Goal: Task Accomplishment & Management: Complete application form

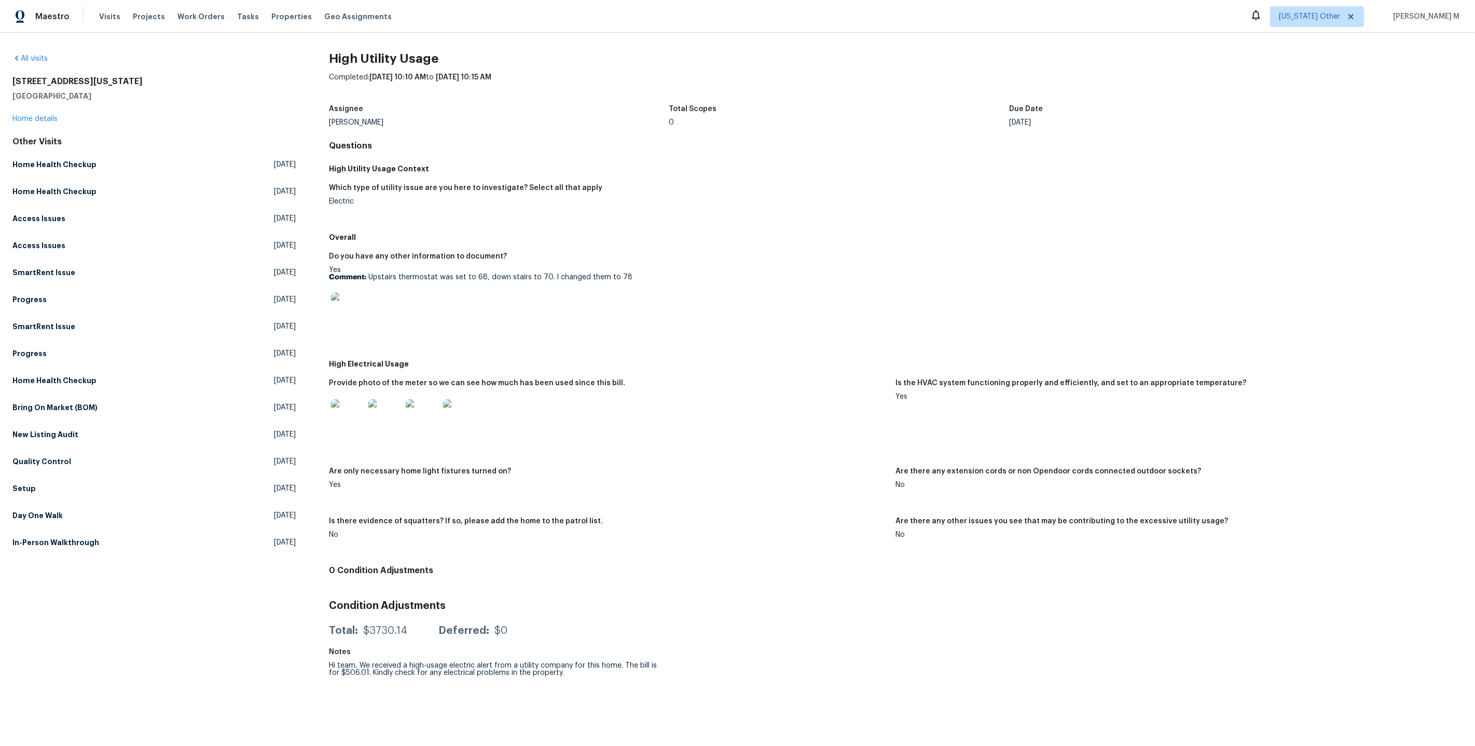
click at [21, 120] on div "6416 Texas Cowboy Dr Fort Worth, TX 76123 Home details" at bounding box center [153, 100] width 283 height 48
click at [27, 120] on link "Home details" at bounding box center [34, 118] width 45 height 7
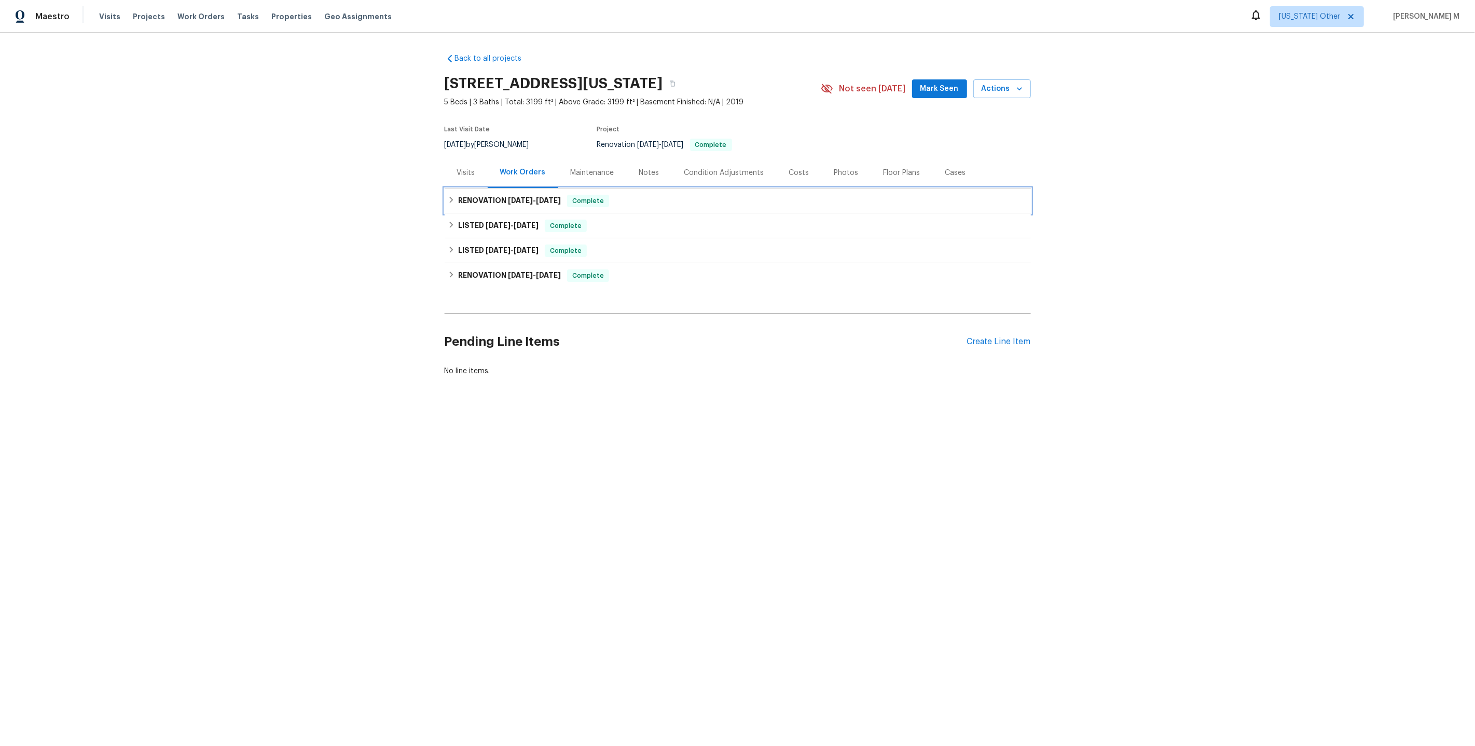
click at [526, 200] on h6 "RENOVATION 5/19/25 - 5/19/25" at bounding box center [509, 201] width 103 height 12
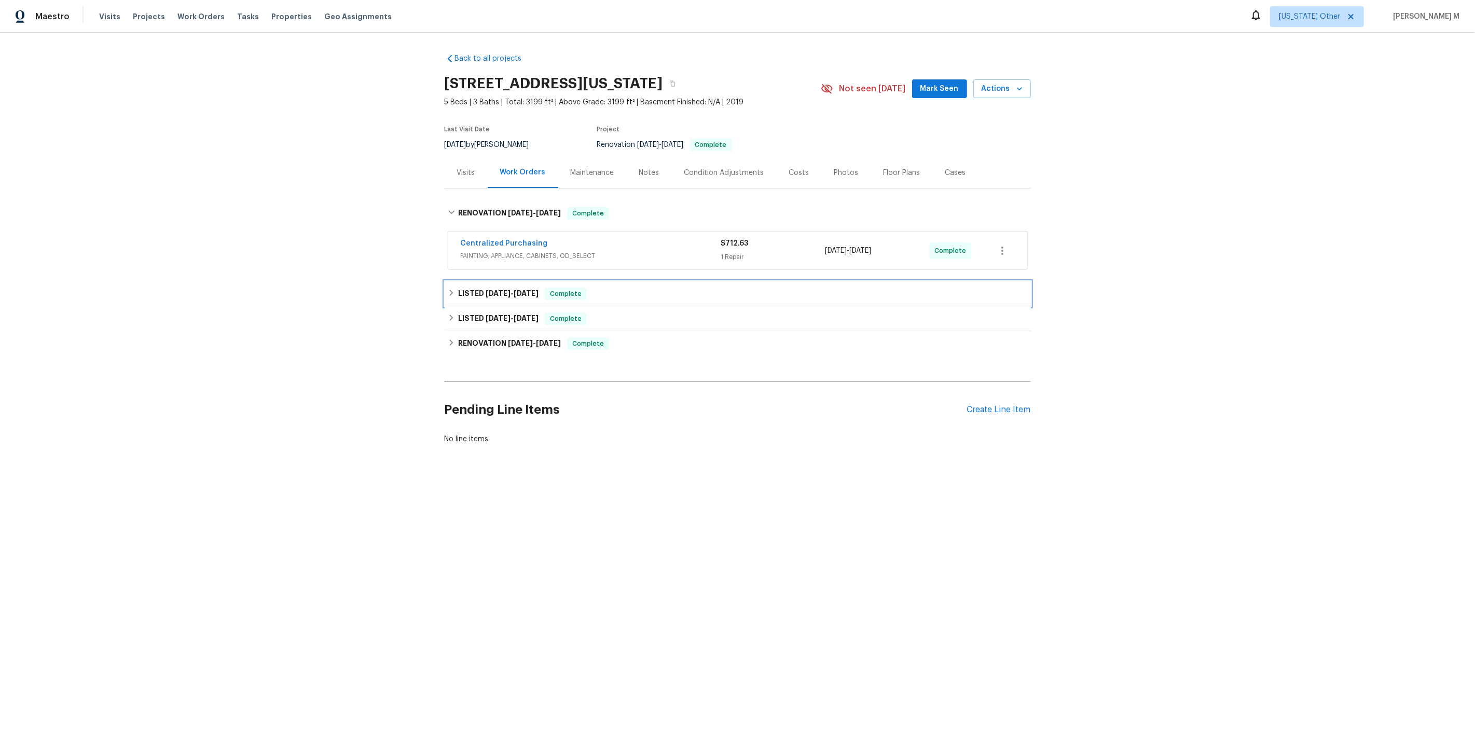
click at [516, 281] on div "LISTED 1/23/25 - 5/24/25 Complete" at bounding box center [738, 293] width 586 height 25
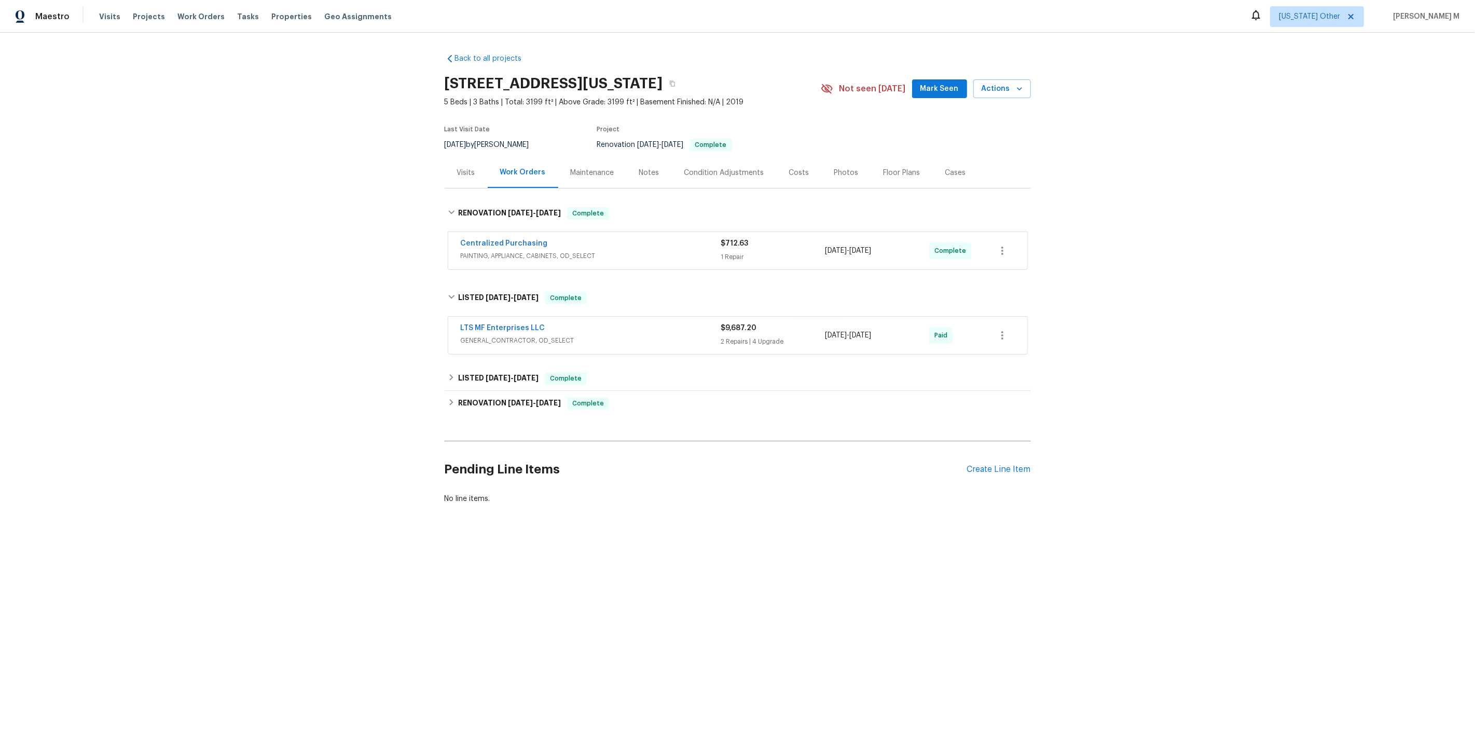
click at [514, 251] on span "PAINTING, APPLIANCE, CABINETS, OD_SELECT" at bounding box center [591, 256] width 260 height 10
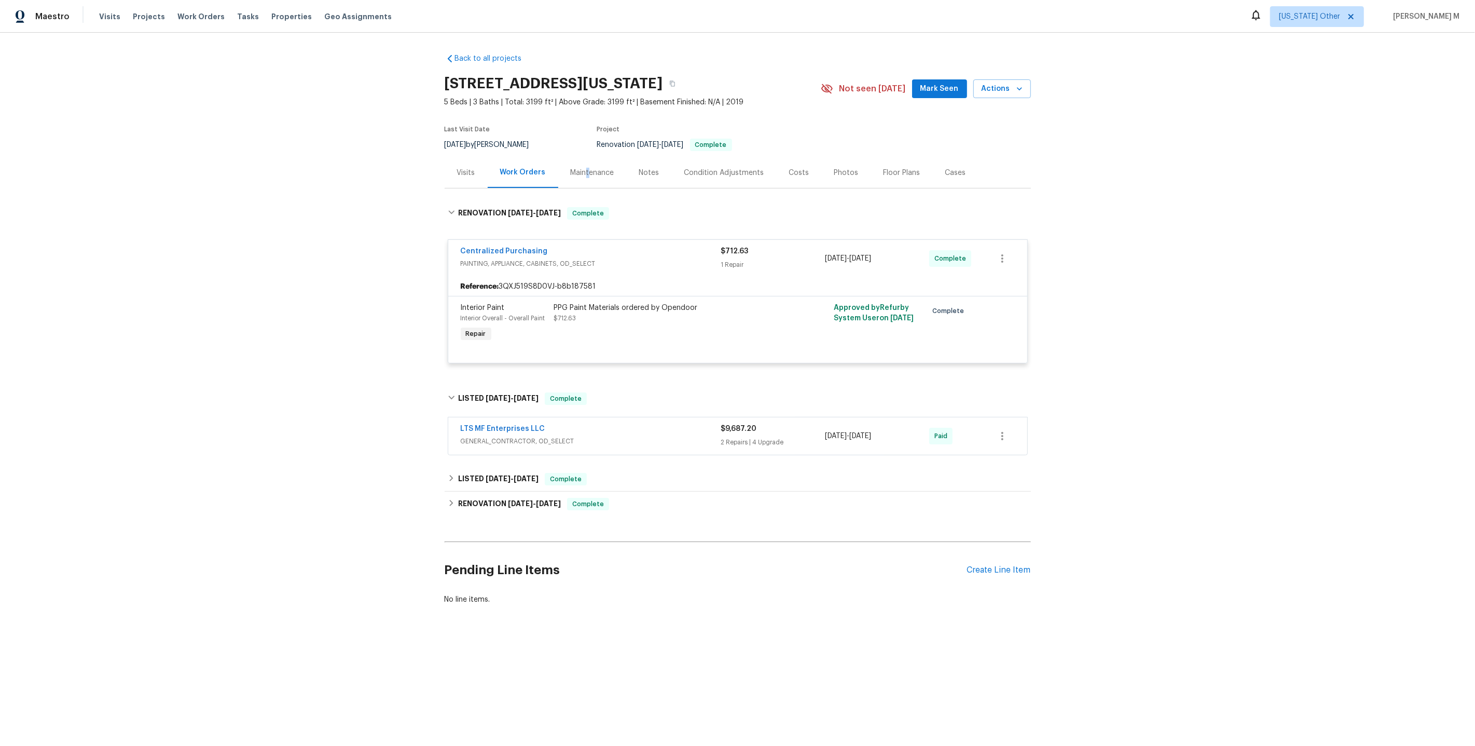
click at [582, 170] on div "Maintenance" at bounding box center [593, 173] width 44 height 10
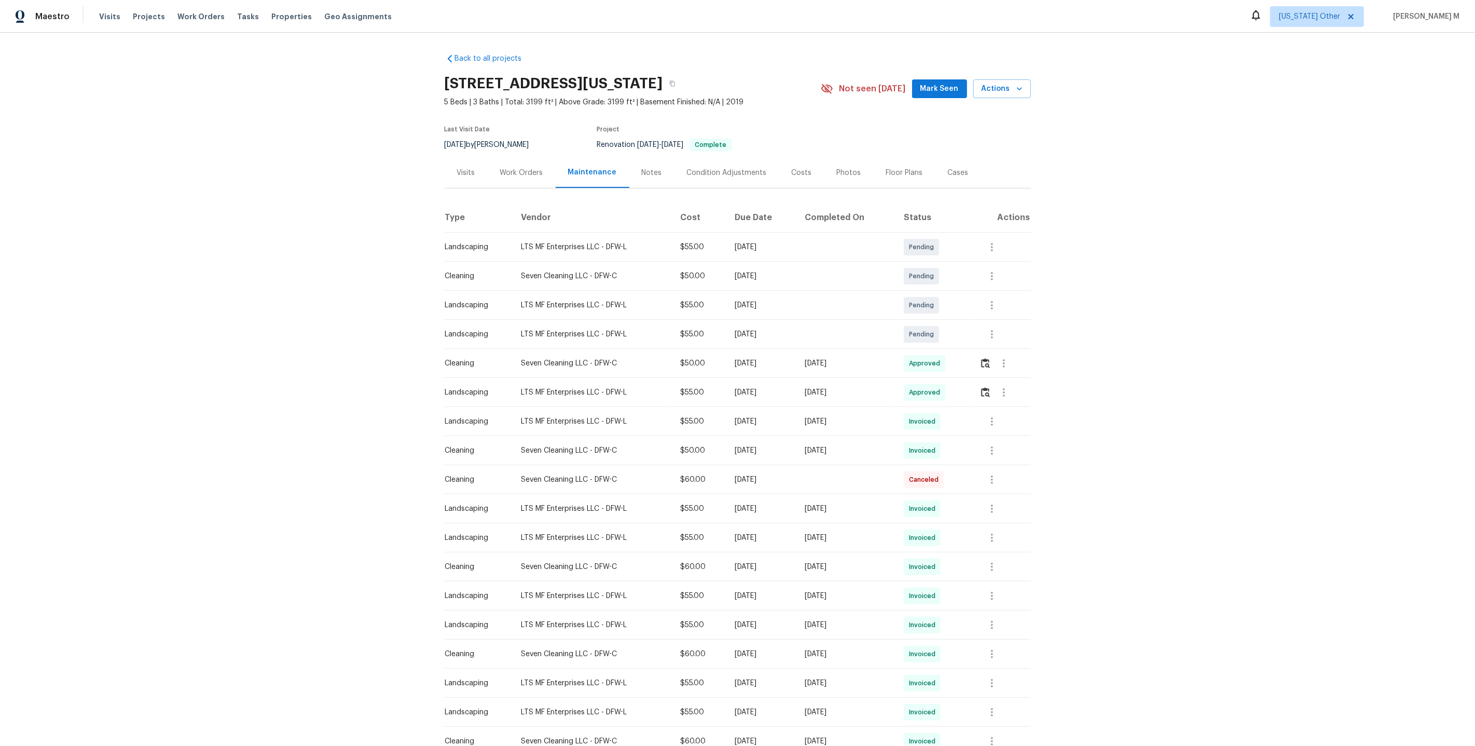
click at [458, 173] on div "Visits" at bounding box center [466, 172] width 43 height 31
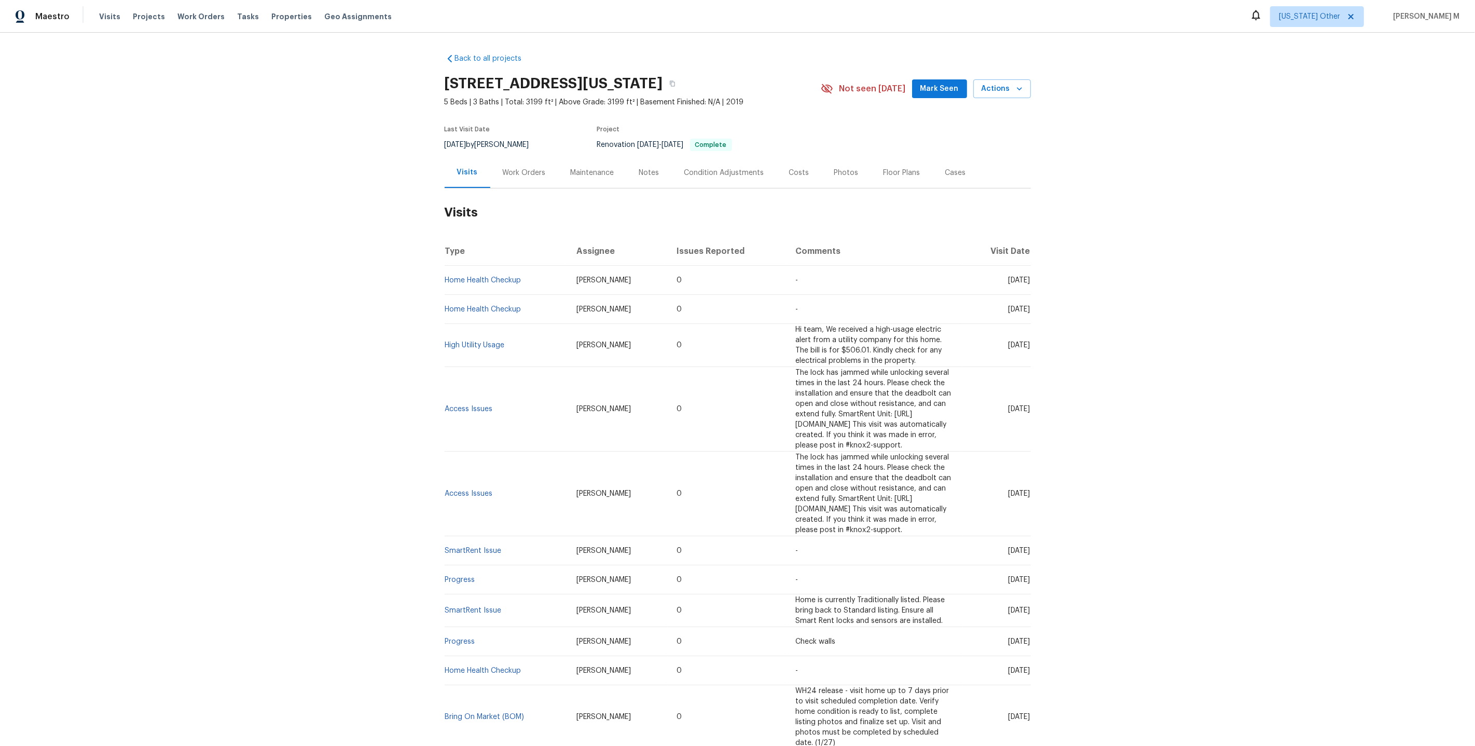
click at [477, 327] on td "High Utility Usage" at bounding box center [507, 345] width 124 height 43
click at [476, 341] on link "High Utility Usage" at bounding box center [475, 344] width 60 height 7
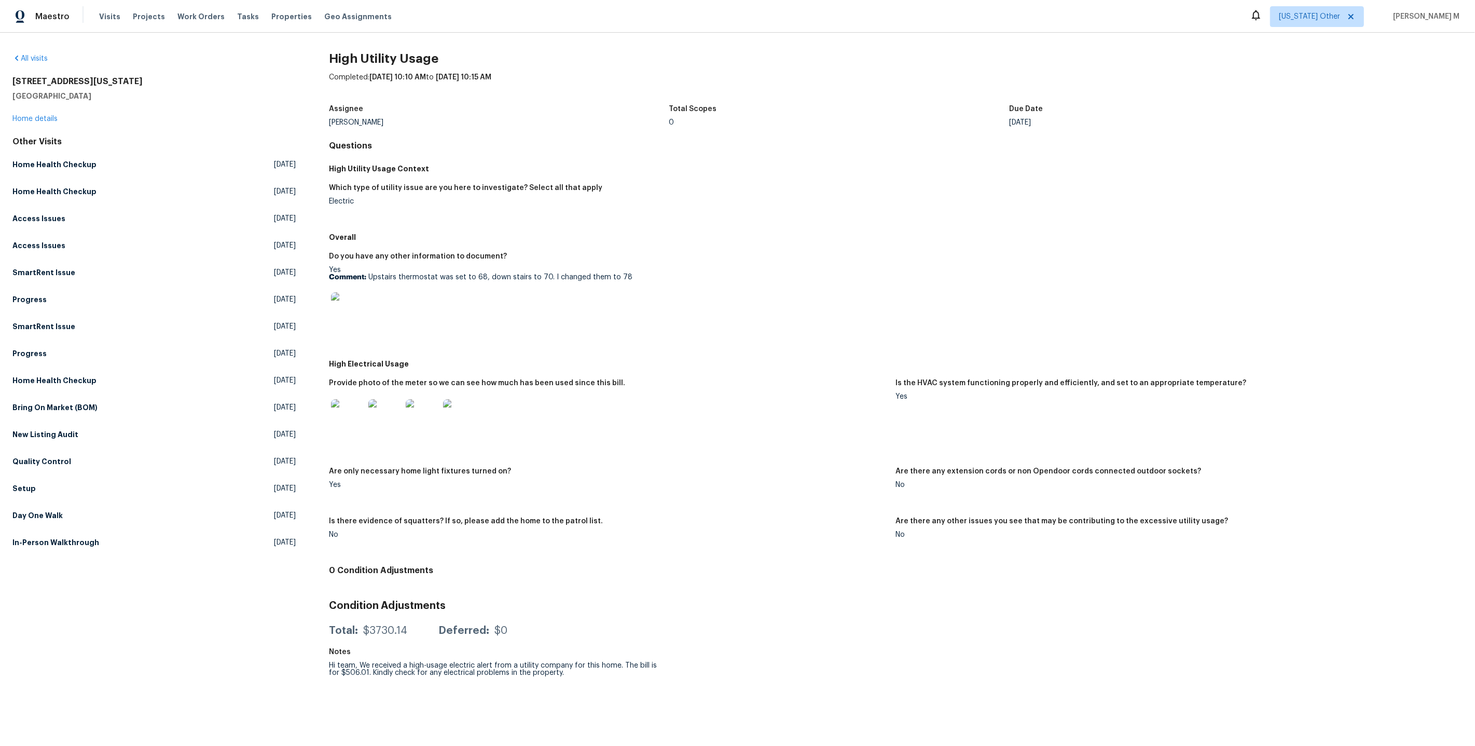
click at [366, 303] on div at bounding box center [608, 309] width 558 height 46
click at [353, 293] on img at bounding box center [347, 308] width 33 height 33
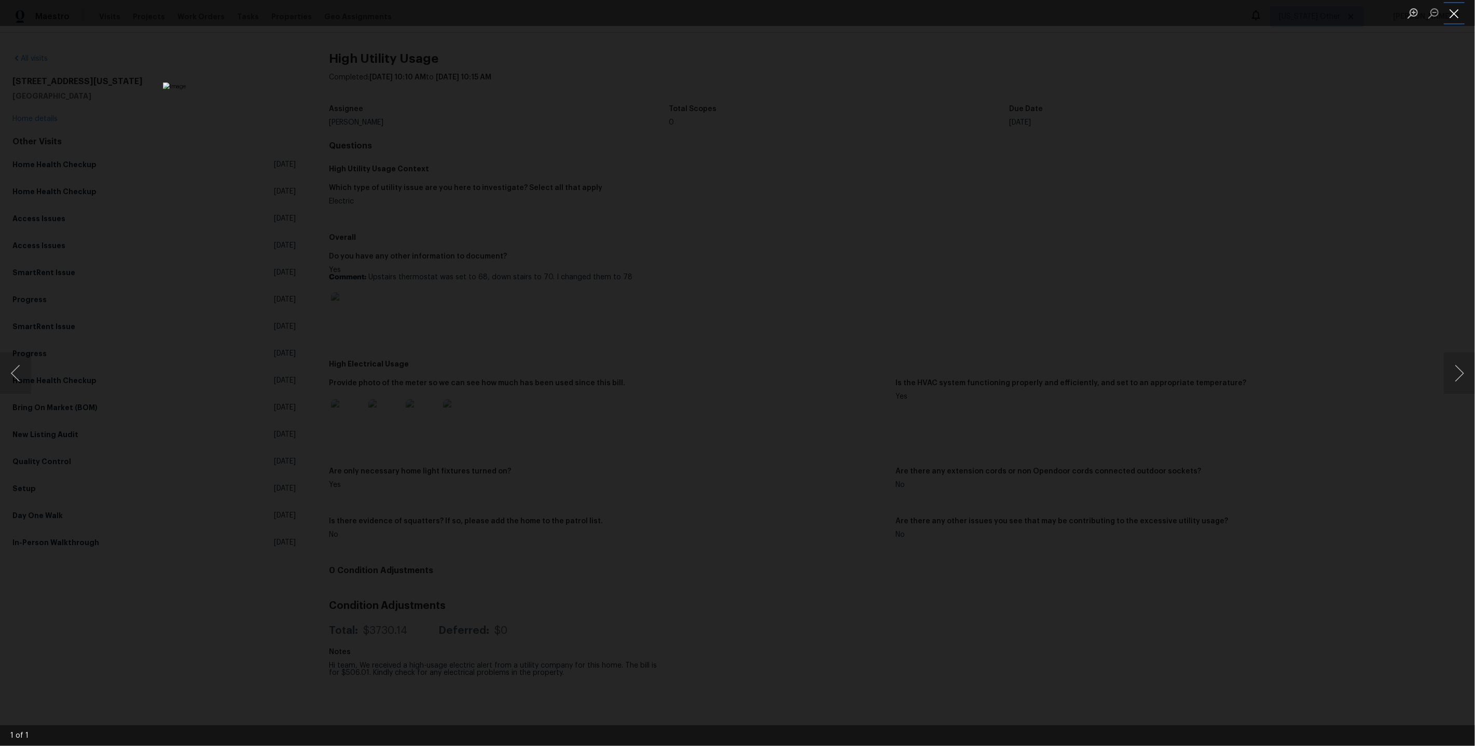
click at [1460, 13] on button "Close lightbox" at bounding box center [1454, 13] width 21 height 18
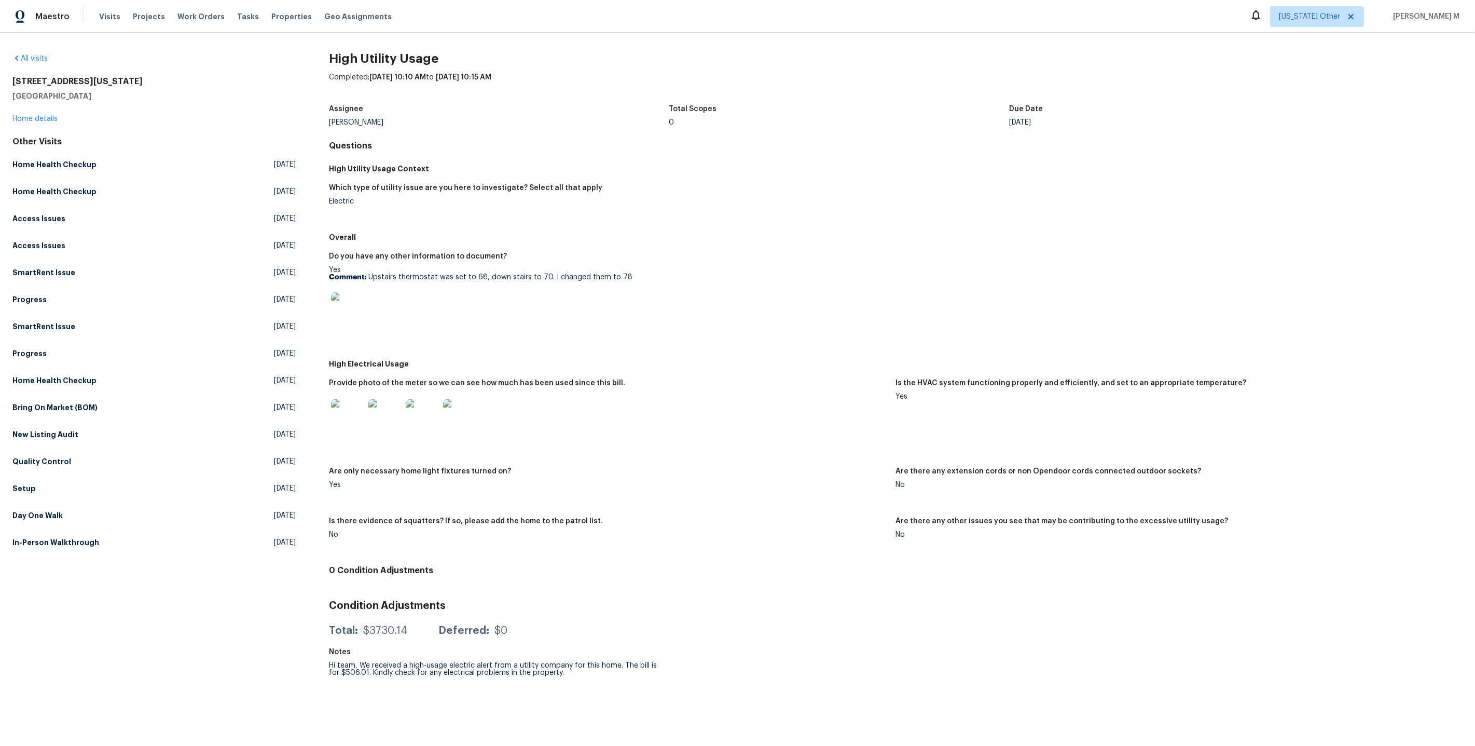
click at [1189, 265] on div "Do you have any other information to document? Yes Comment: Upstairs thermostat…" at bounding box center [896, 300] width 1134 height 108
click at [23, 117] on link "Home details" at bounding box center [34, 118] width 45 height 7
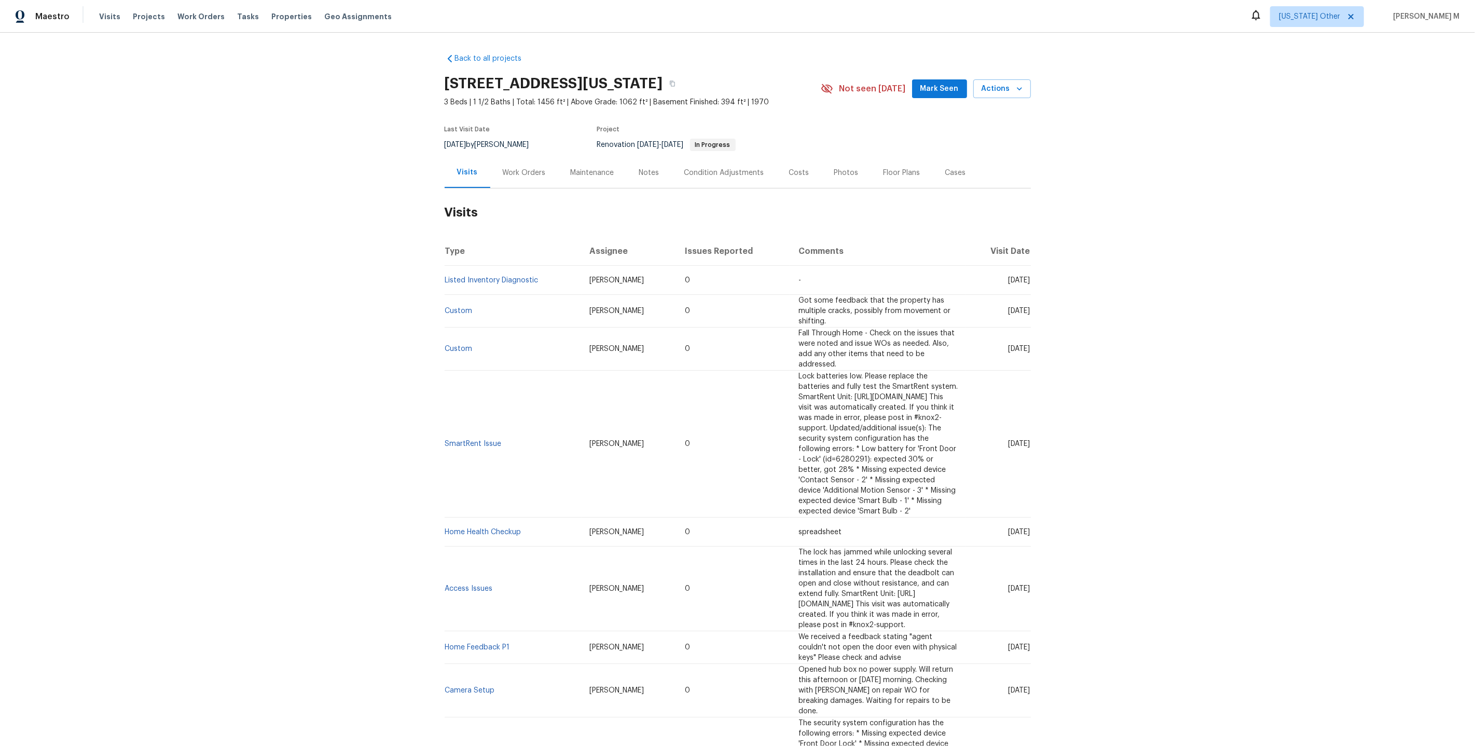
click at [526, 168] on div "Work Orders" at bounding box center [524, 173] width 43 height 10
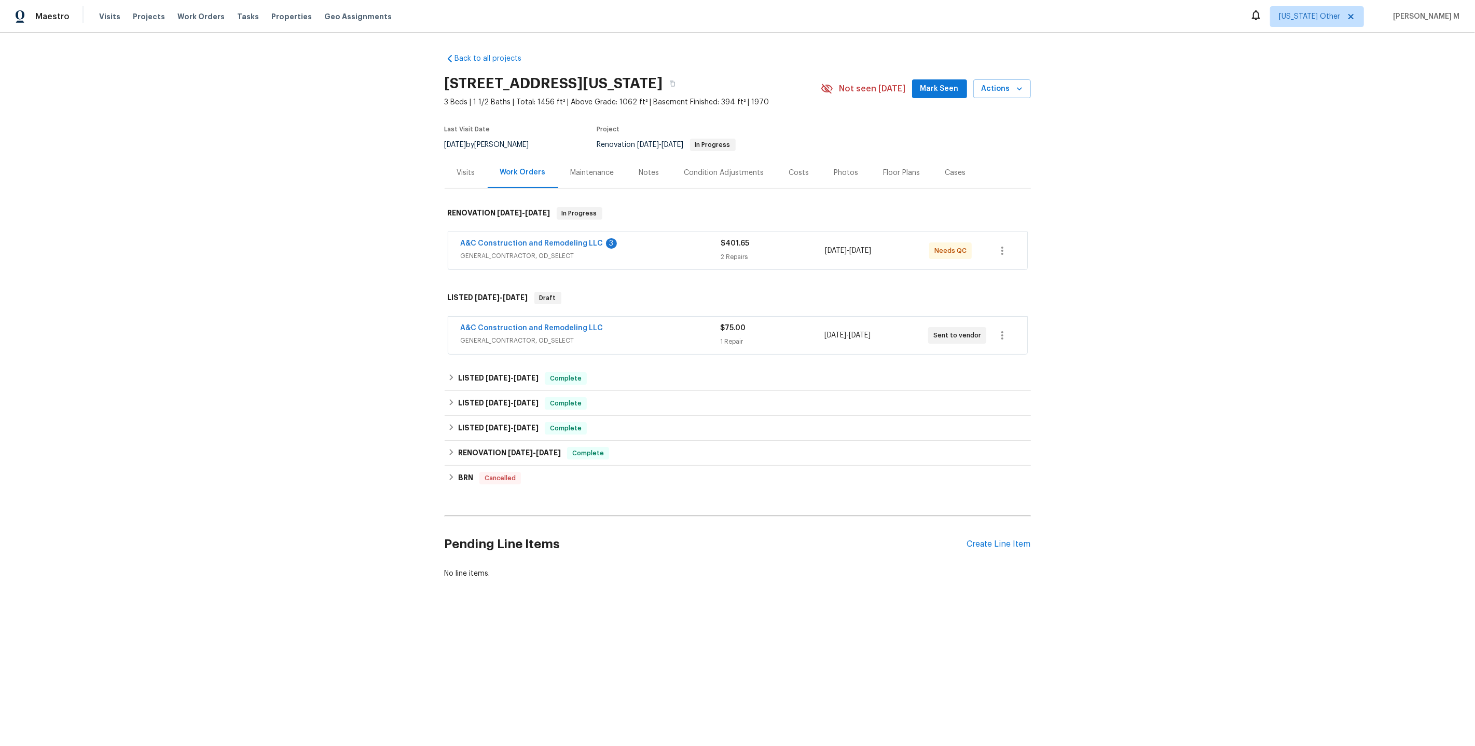
click at [513, 251] on span "GENERAL_CONTRACTOR, OD_SELECT" at bounding box center [591, 256] width 260 height 10
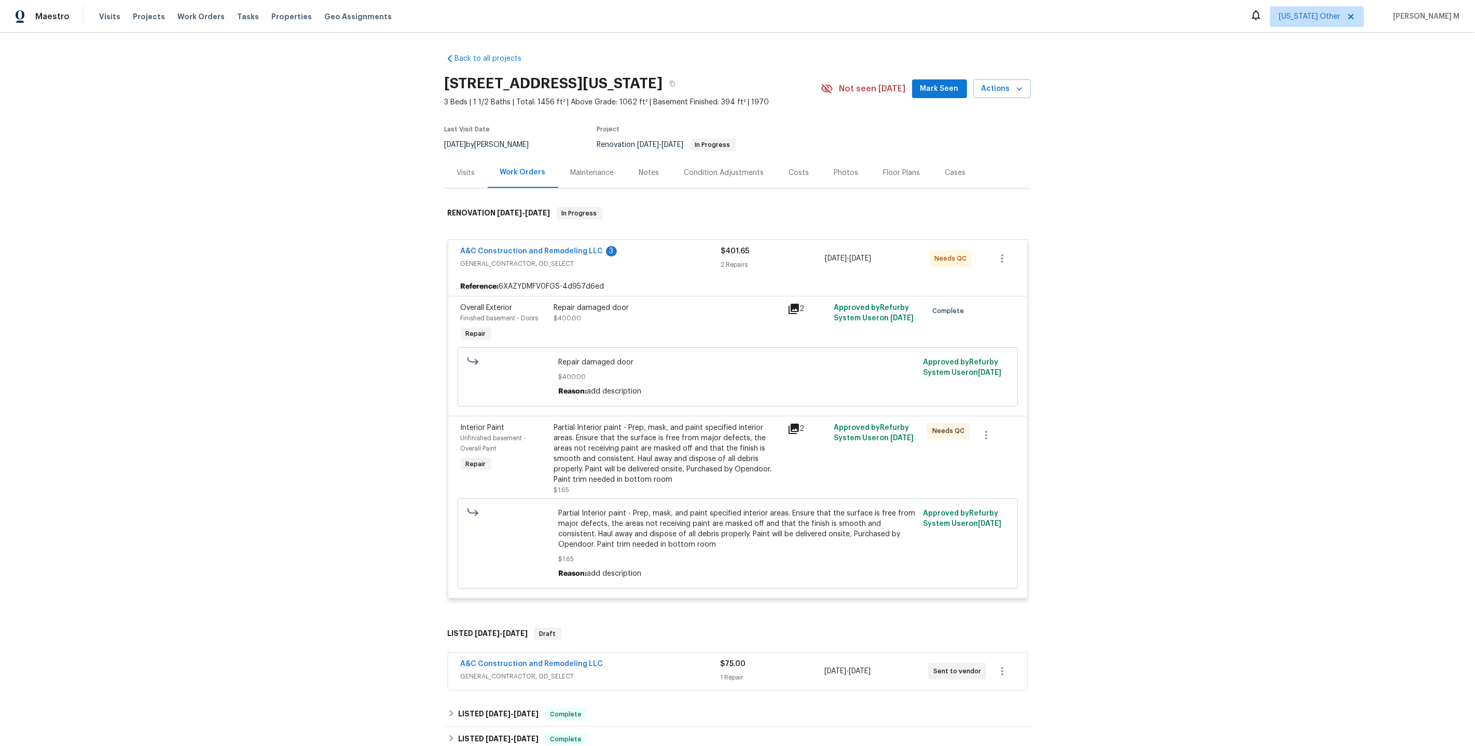
scroll to position [219, 0]
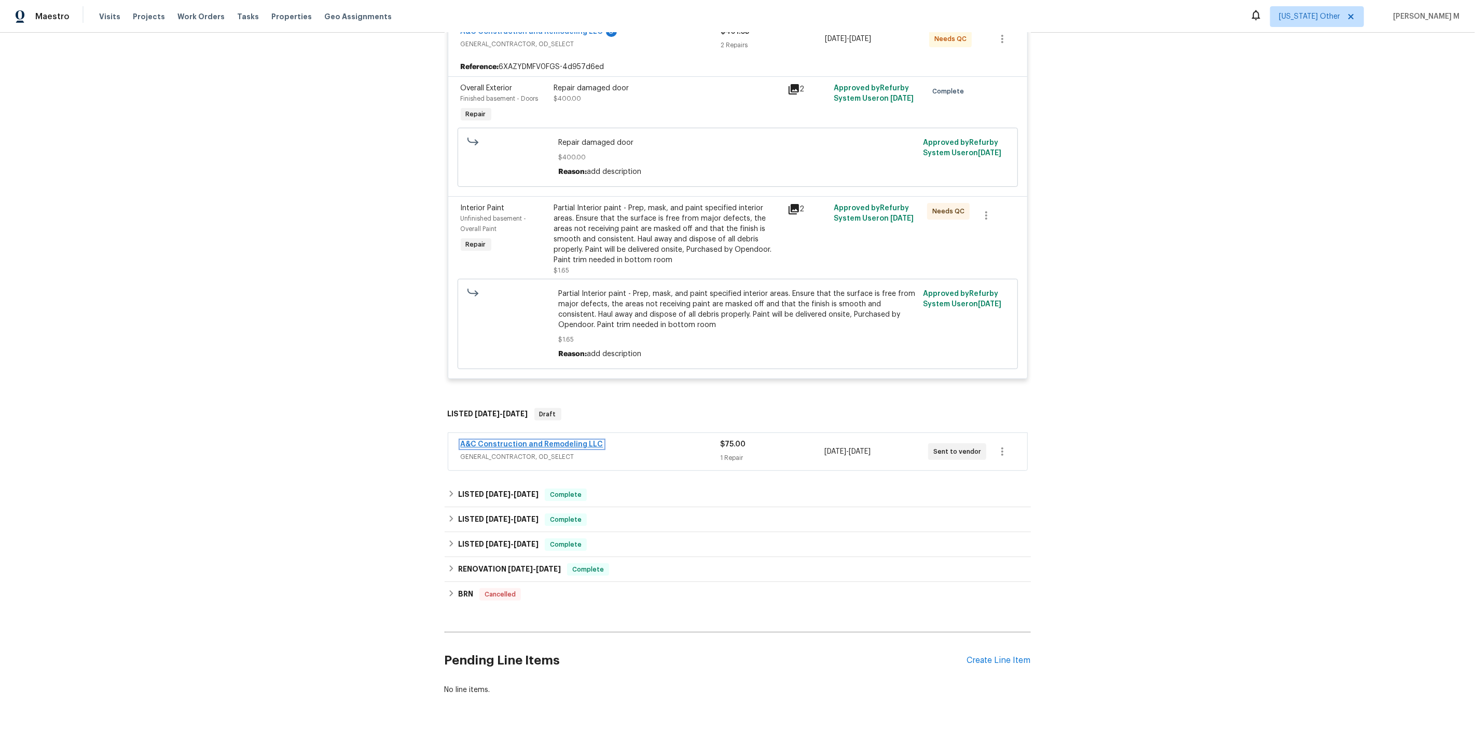
click at [512, 440] on link "A&C Construction and Remodeling LLC" at bounding box center [532, 443] width 143 height 7
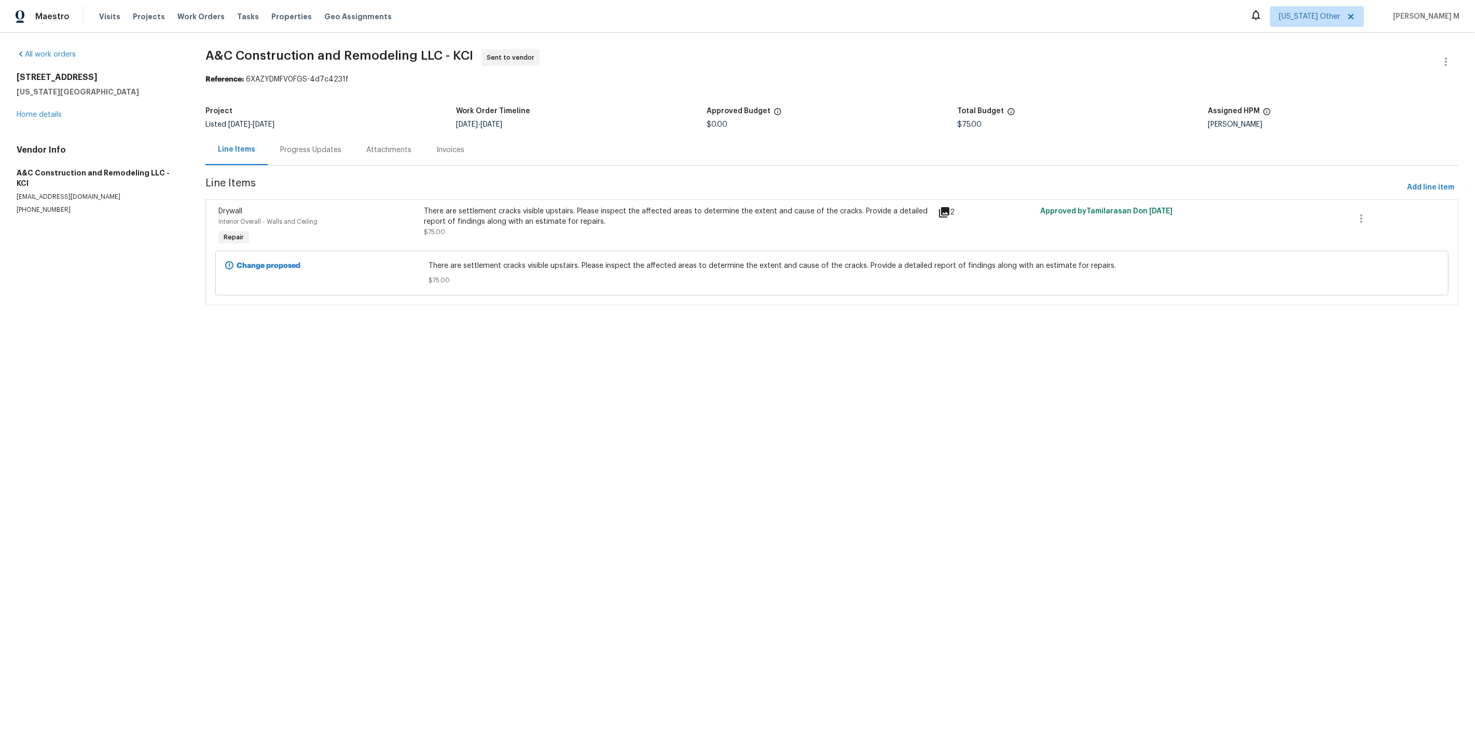
click at [534, 223] on div "There are settlement cracks visible upstairs. Please inspect the affected areas…" at bounding box center [677, 221] width 507 height 31
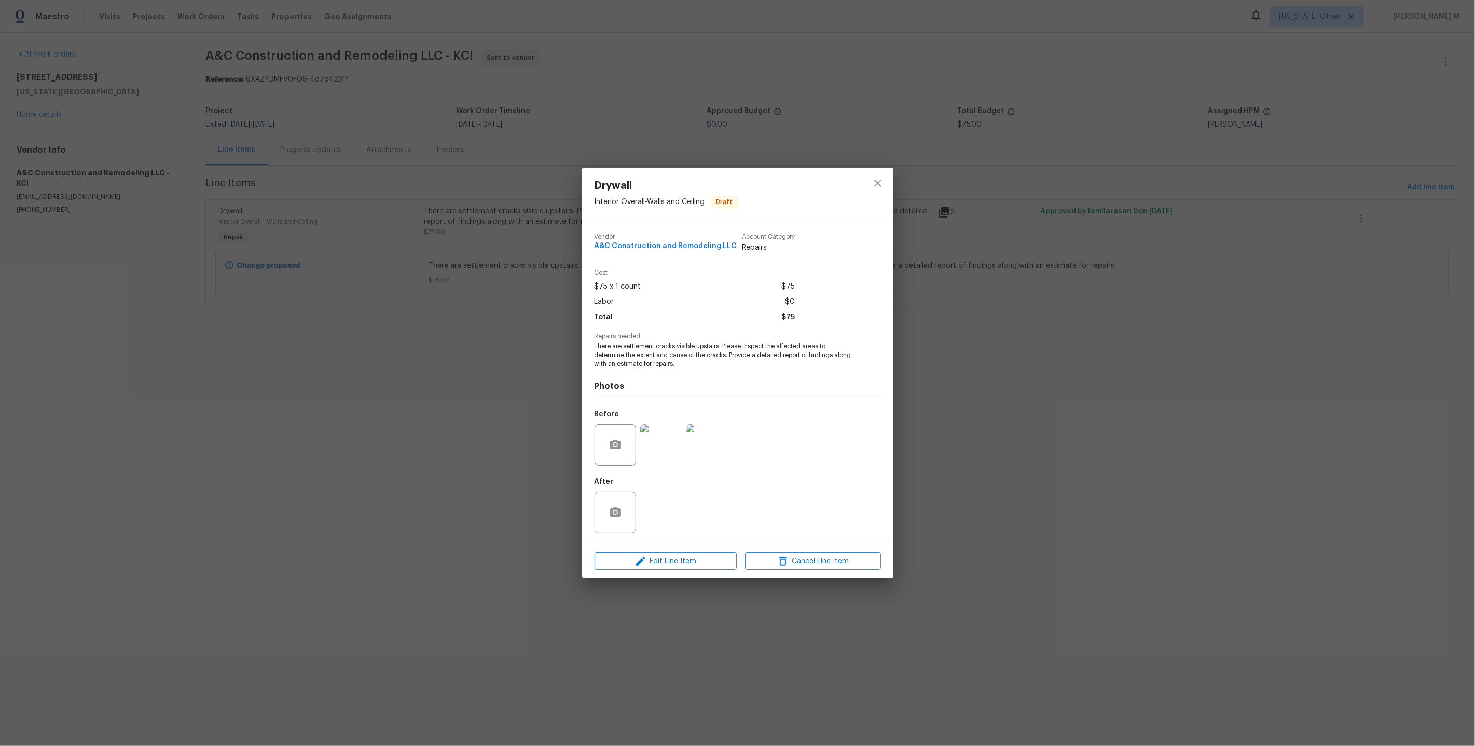
click at [670, 442] on img at bounding box center [661, 445] width 42 height 42
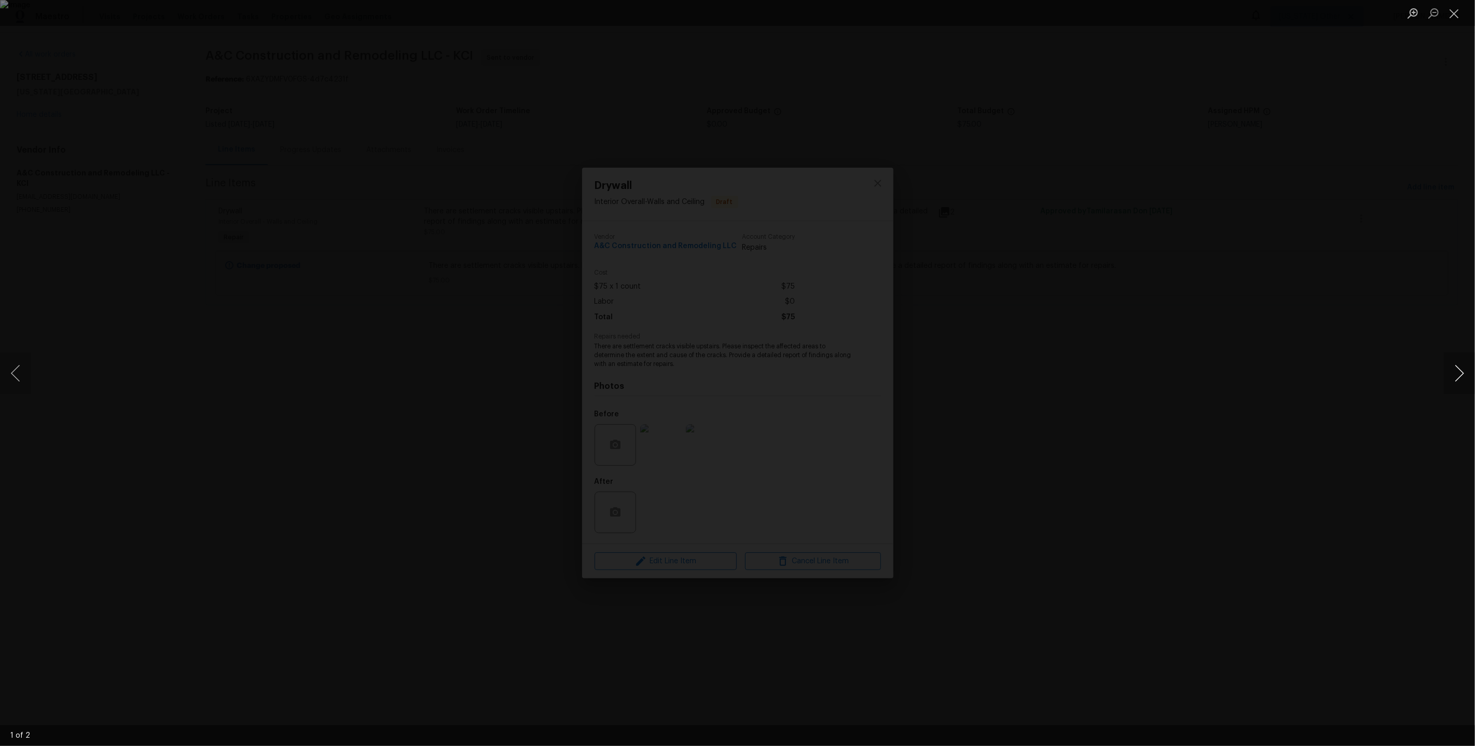
click at [1455, 378] on button "Next image" at bounding box center [1459, 373] width 31 height 42
click at [1381, 266] on div "Lightbox" at bounding box center [737, 373] width 1475 height 746
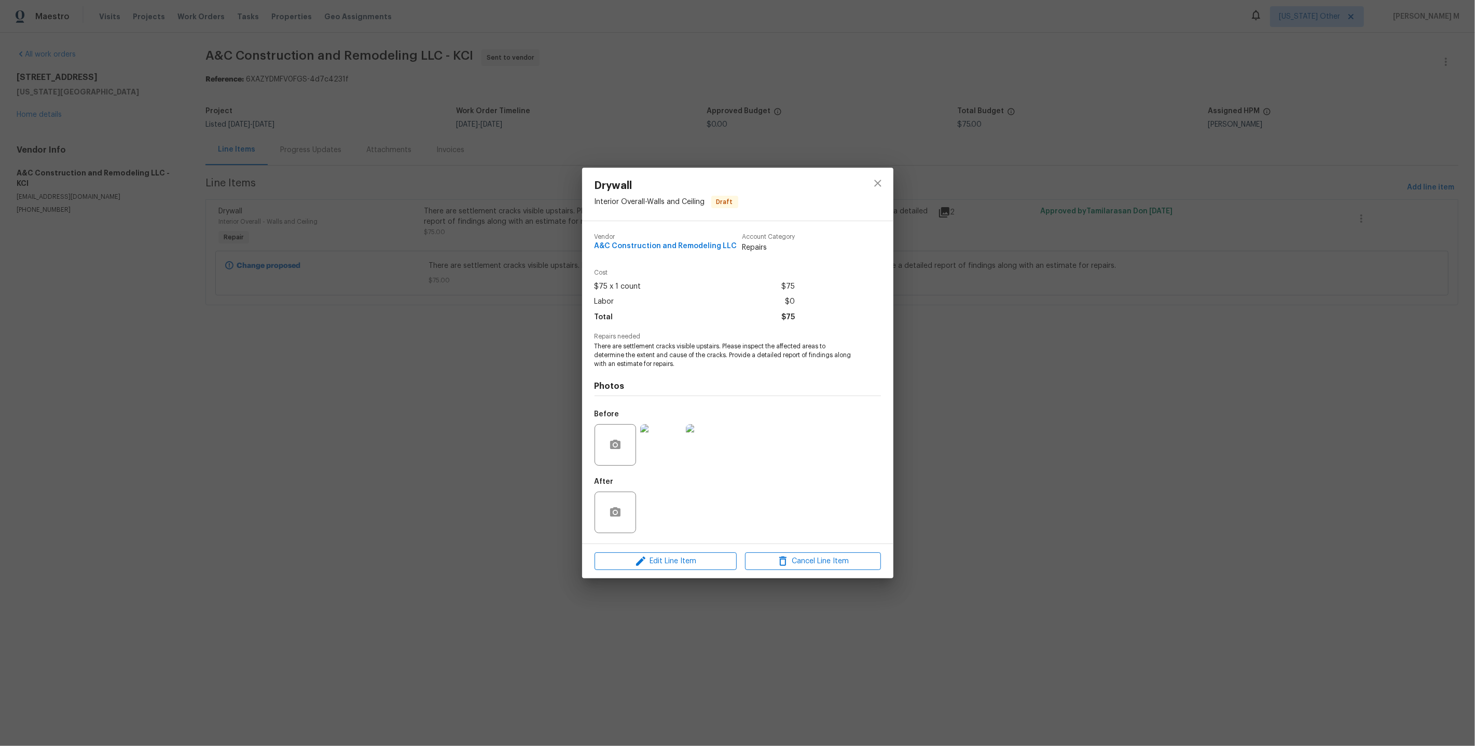
click at [1278, 260] on div "Drywall Interior Overall - Walls and Ceiling Draft Vendor A&C Construction and …" at bounding box center [737, 373] width 1475 height 746
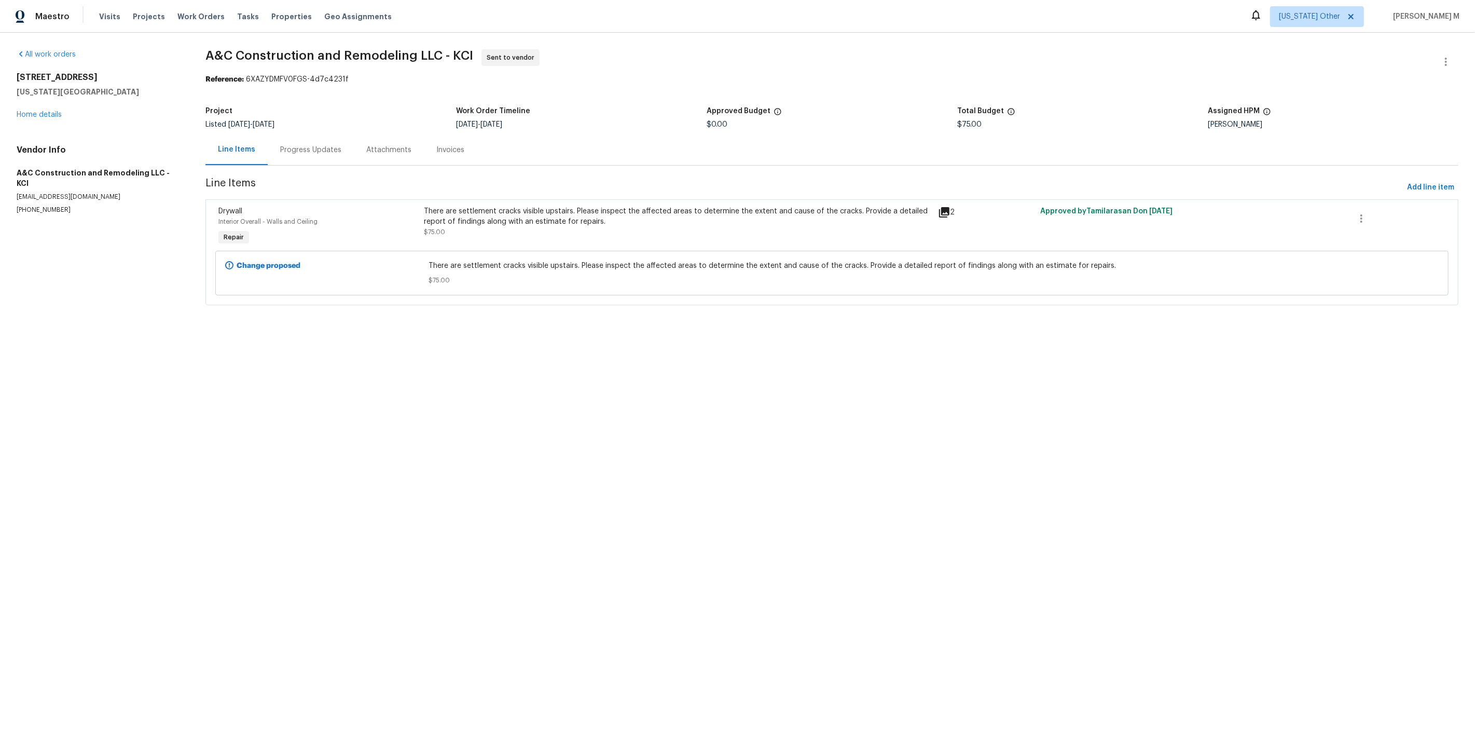
click at [305, 153] on div "Progress Updates" at bounding box center [311, 149] width 86 height 31
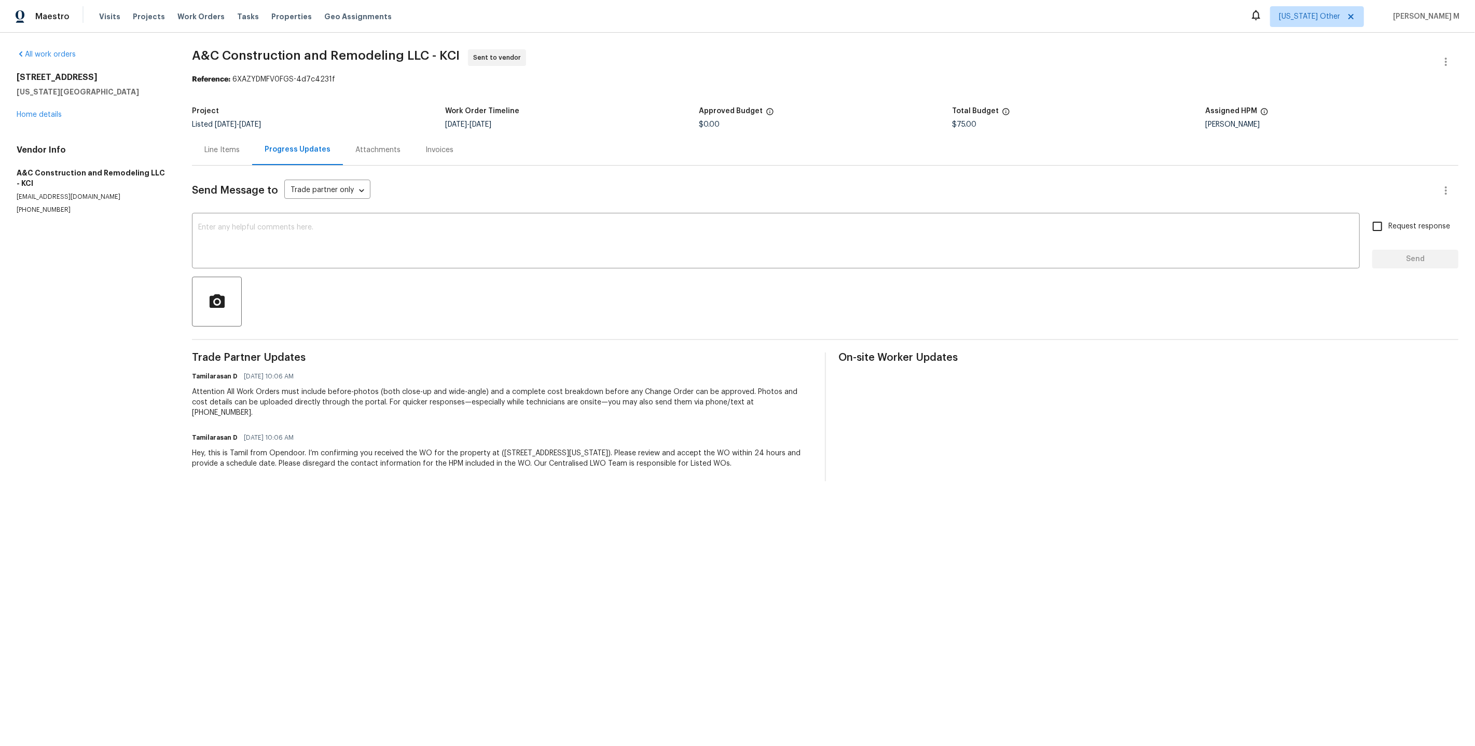
click at [51, 117] on div "All work orders [STREET_ADDRESS][US_STATE] Home details Vendor Info A&C Constru…" at bounding box center [92, 131] width 150 height 165
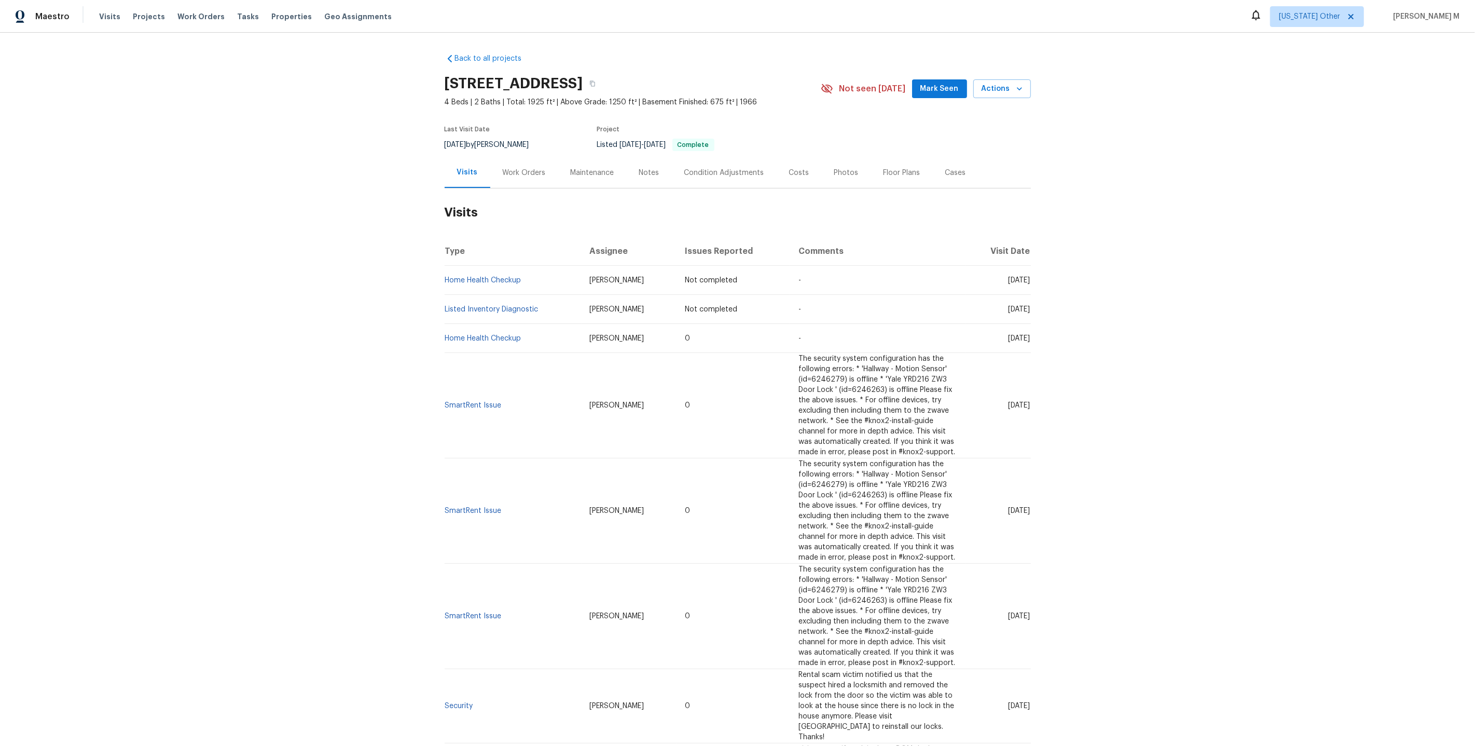
click at [530, 173] on div "Work Orders" at bounding box center [524, 172] width 68 height 31
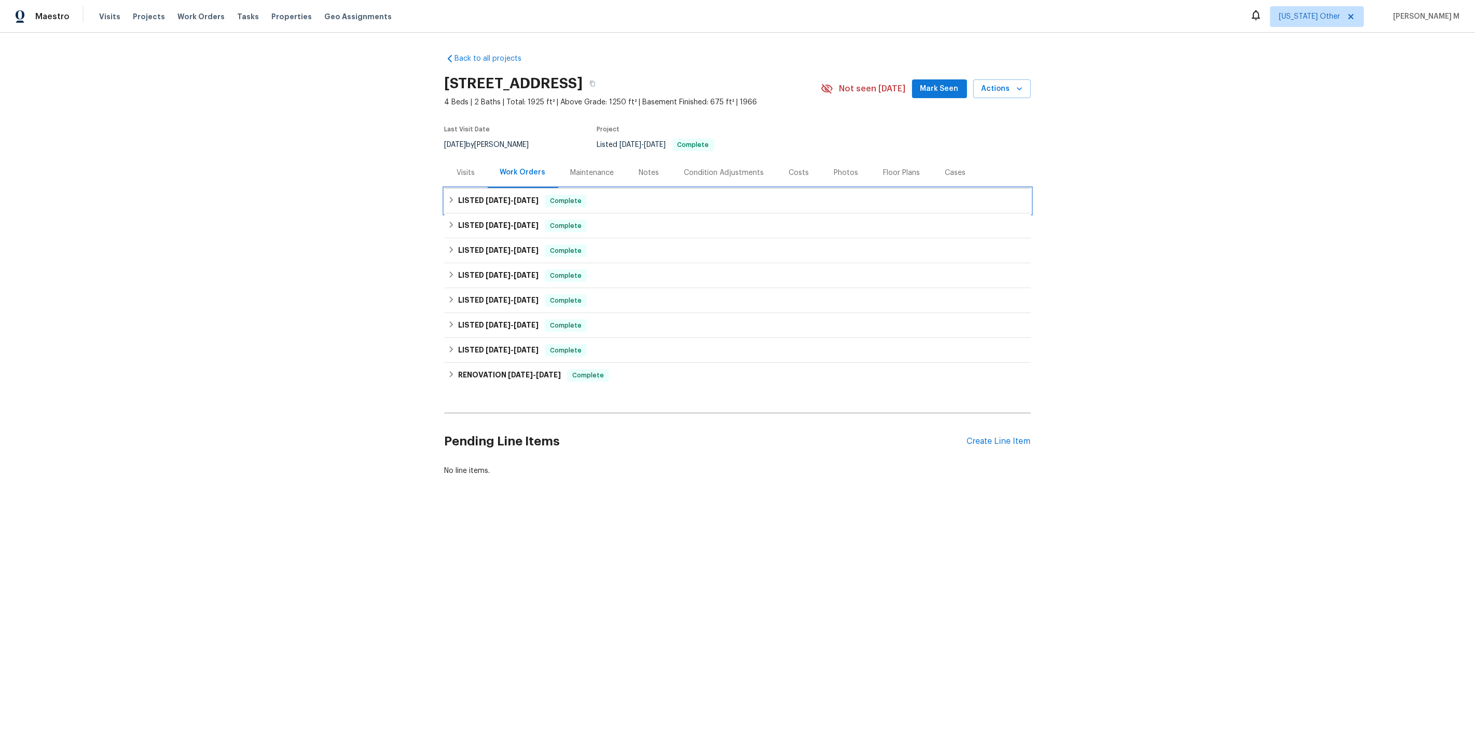
click at [519, 197] on span "[DATE]" at bounding box center [526, 200] width 25 height 7
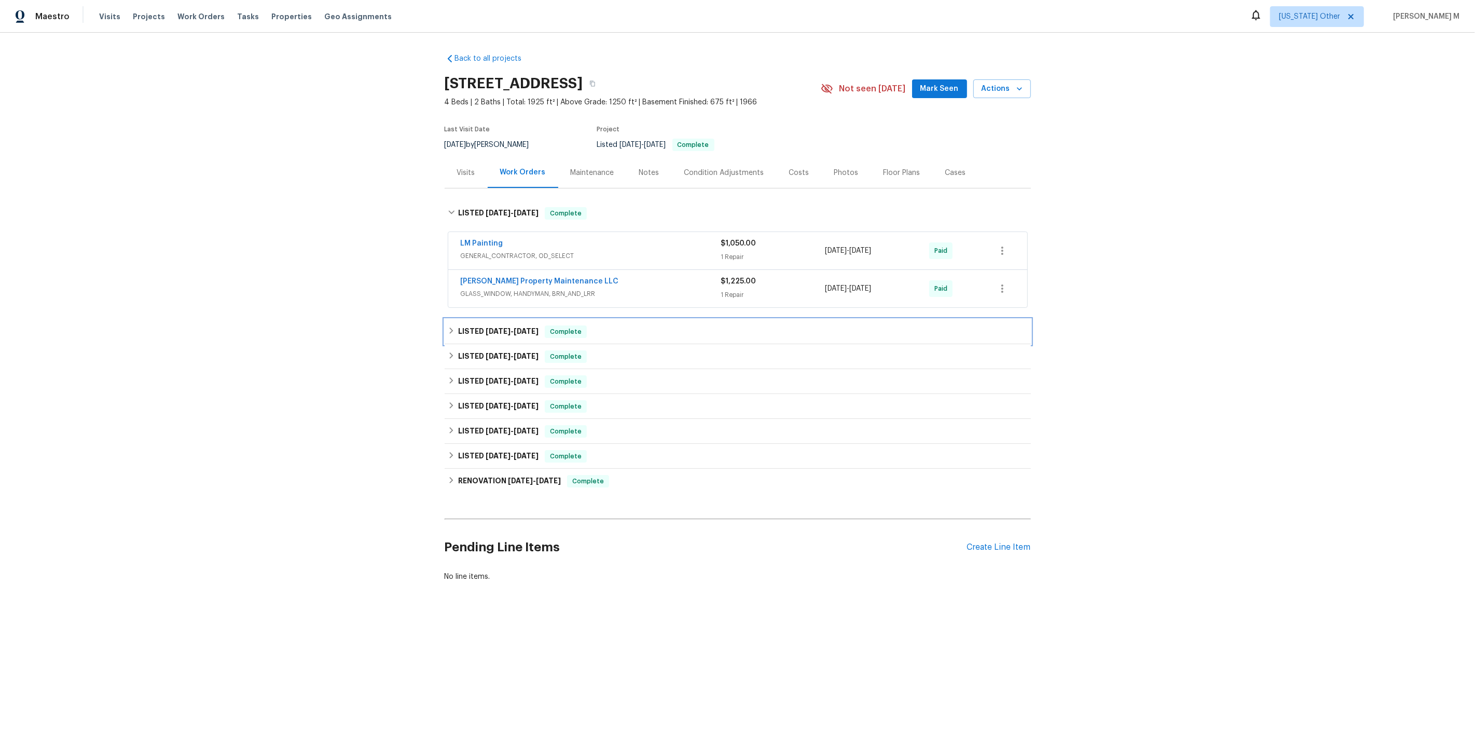
click at [492, 327] on span "[DATE]" at bounding box center [498, 330] width 25 height 7
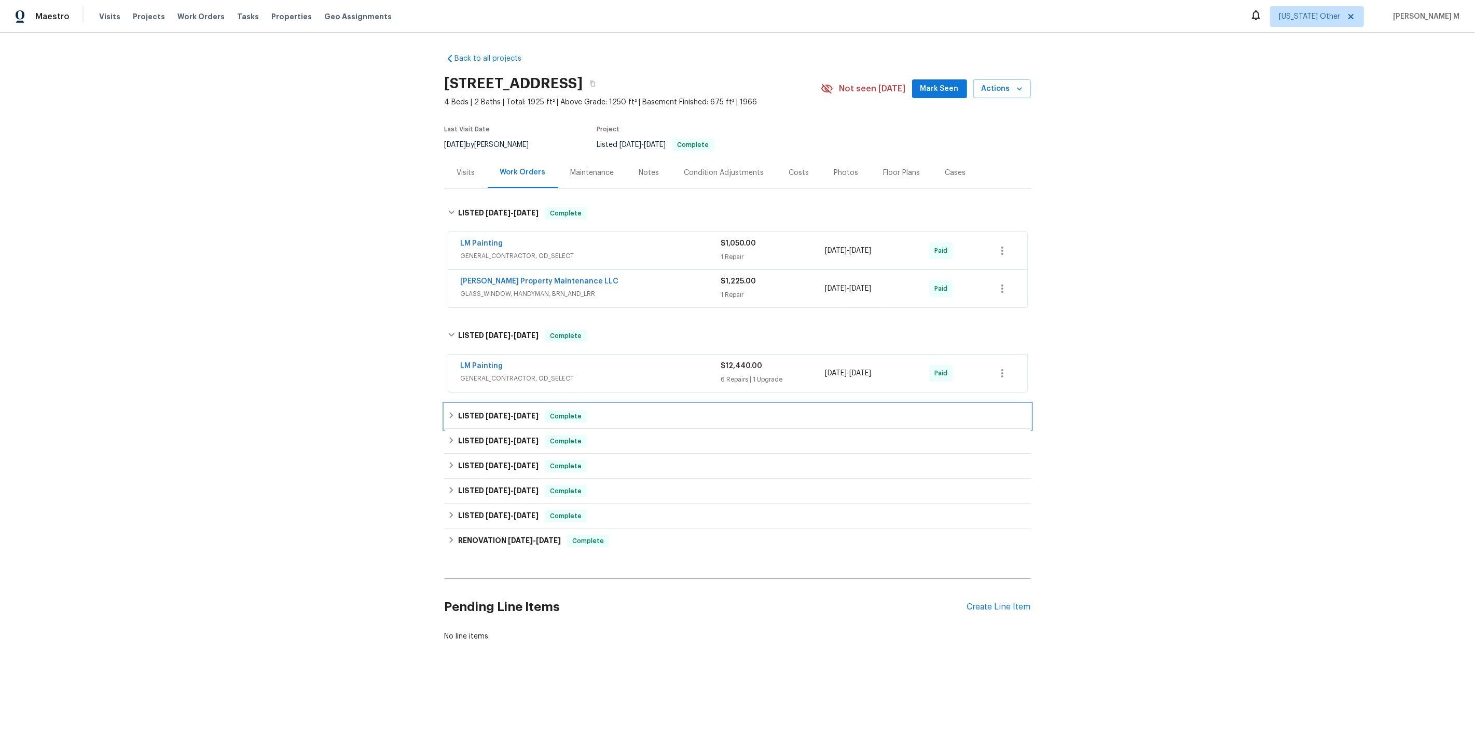
click at [488, 412] on span "5/20/25" at bounding box center [498, 415] width 25 height 7
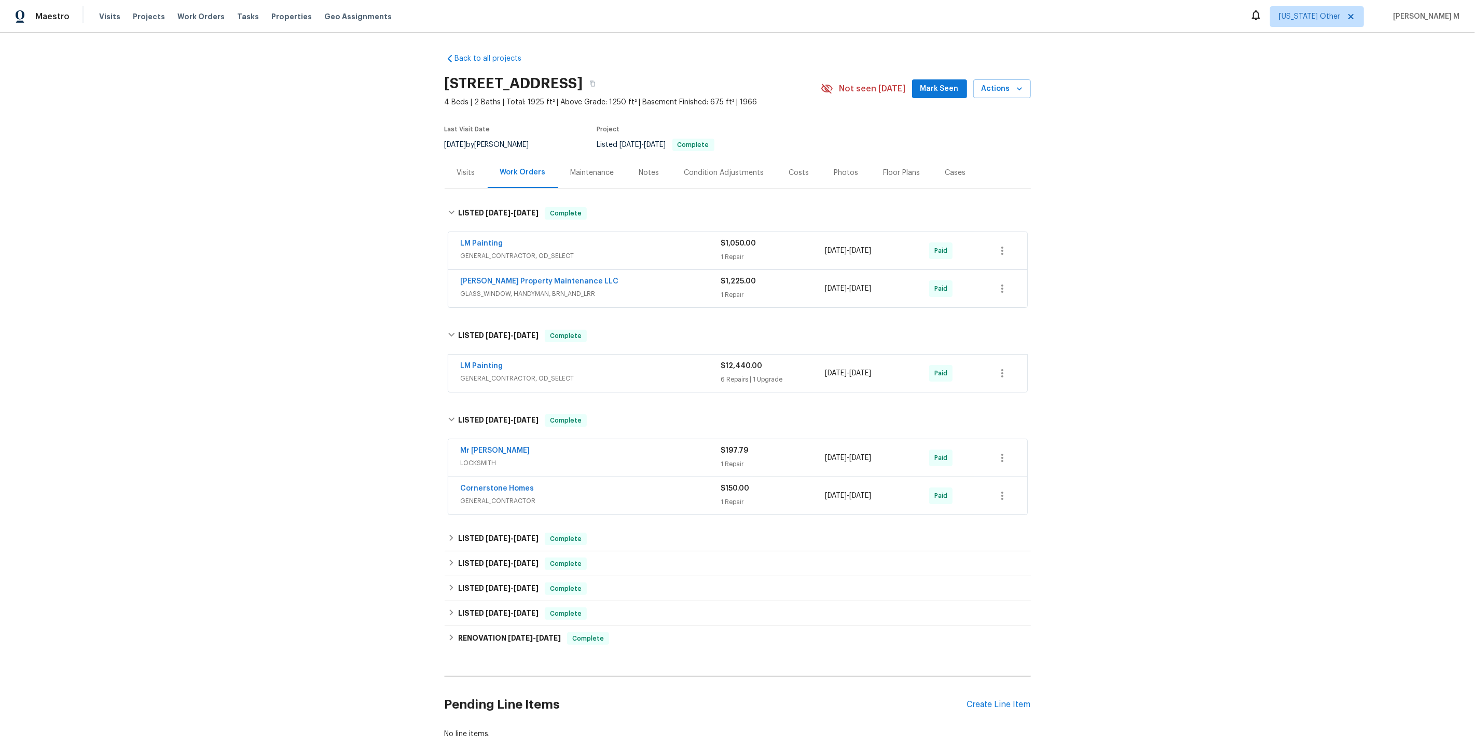
click at [509, 291] on span "GLASS_WINDOW, HANDYMAN, BRN_AND_LRR" at bounding box center [591, 293] width 260 height 10
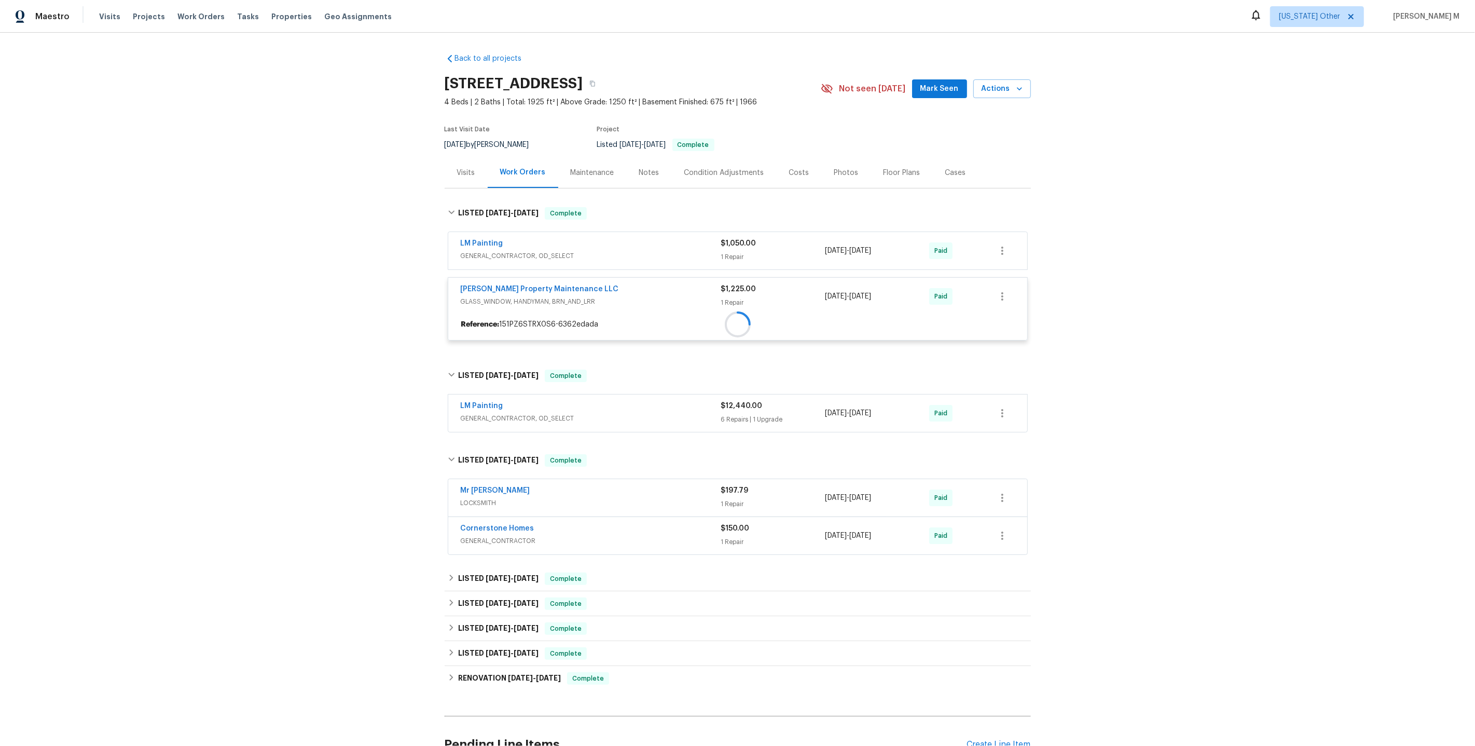
click at [506, 315] on div at bounding box center [737, 324] width 579 height 19
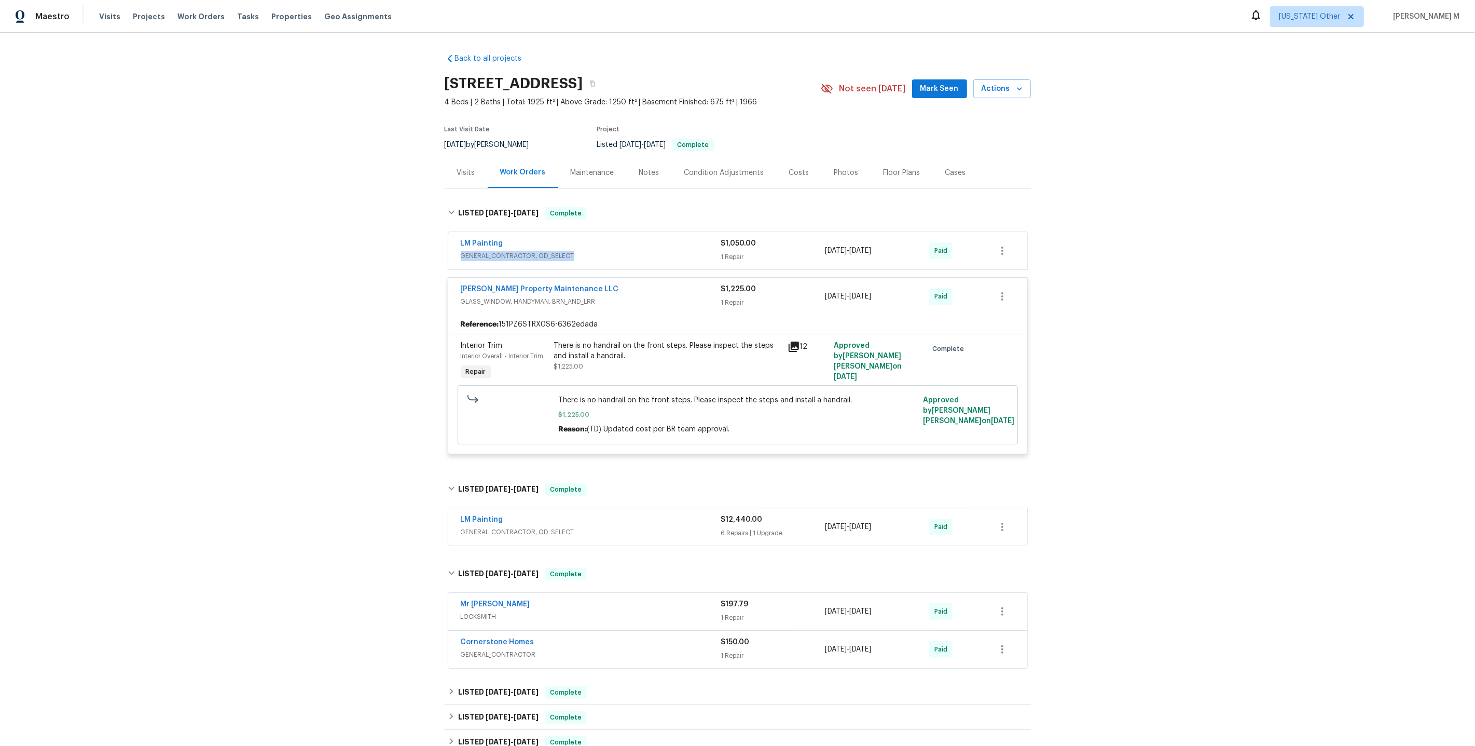
click at [506, 253] on span "GENERAL_CONTRACTOR, OD_SELECT" at bounding box center [591, 256] width 260 height 10
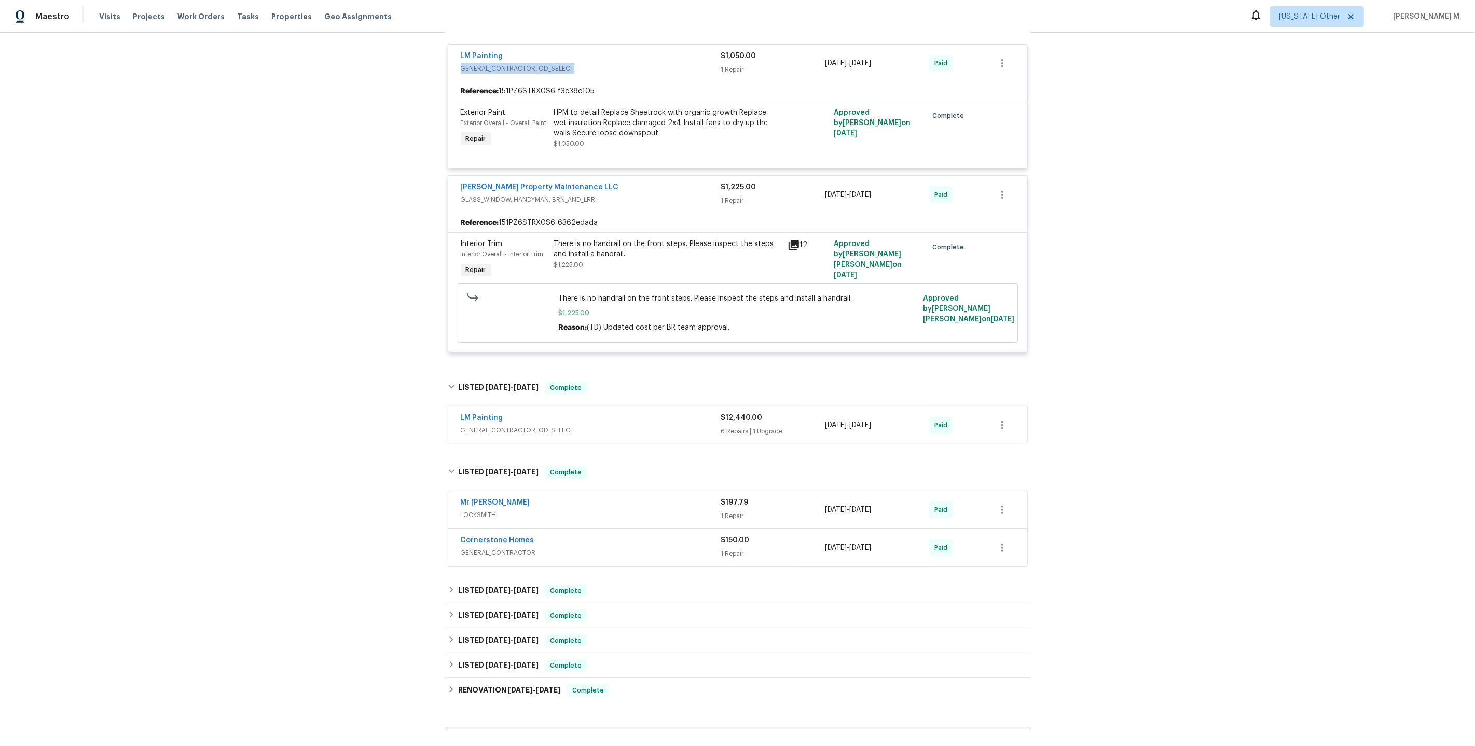
scroll to position [287, 0]
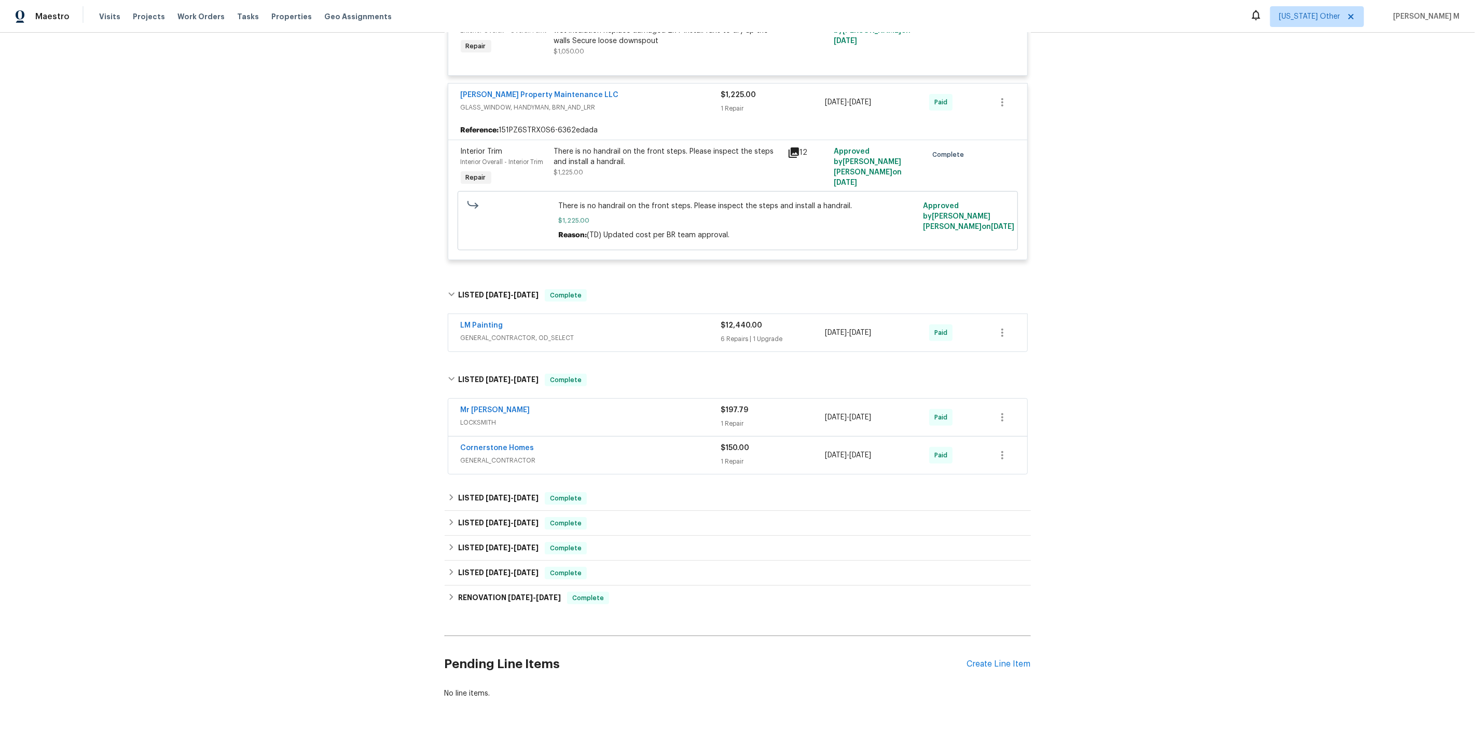
click at [493, 455] on span "GENERAL_CONTRACTOR" at bounding box center [591, 460] width 260 height 10
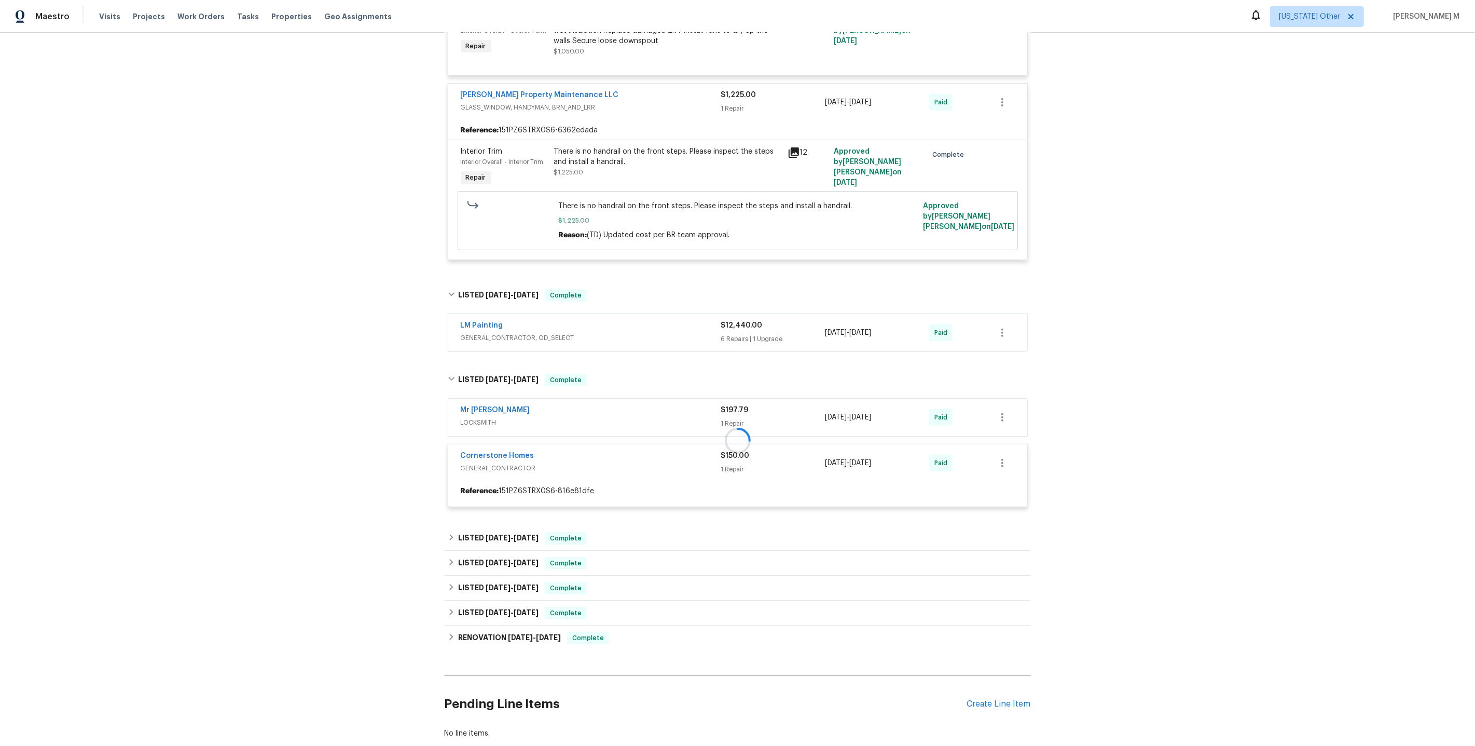
click at [481, 407] on div at bounding box center [738, 440] width 586 height 154
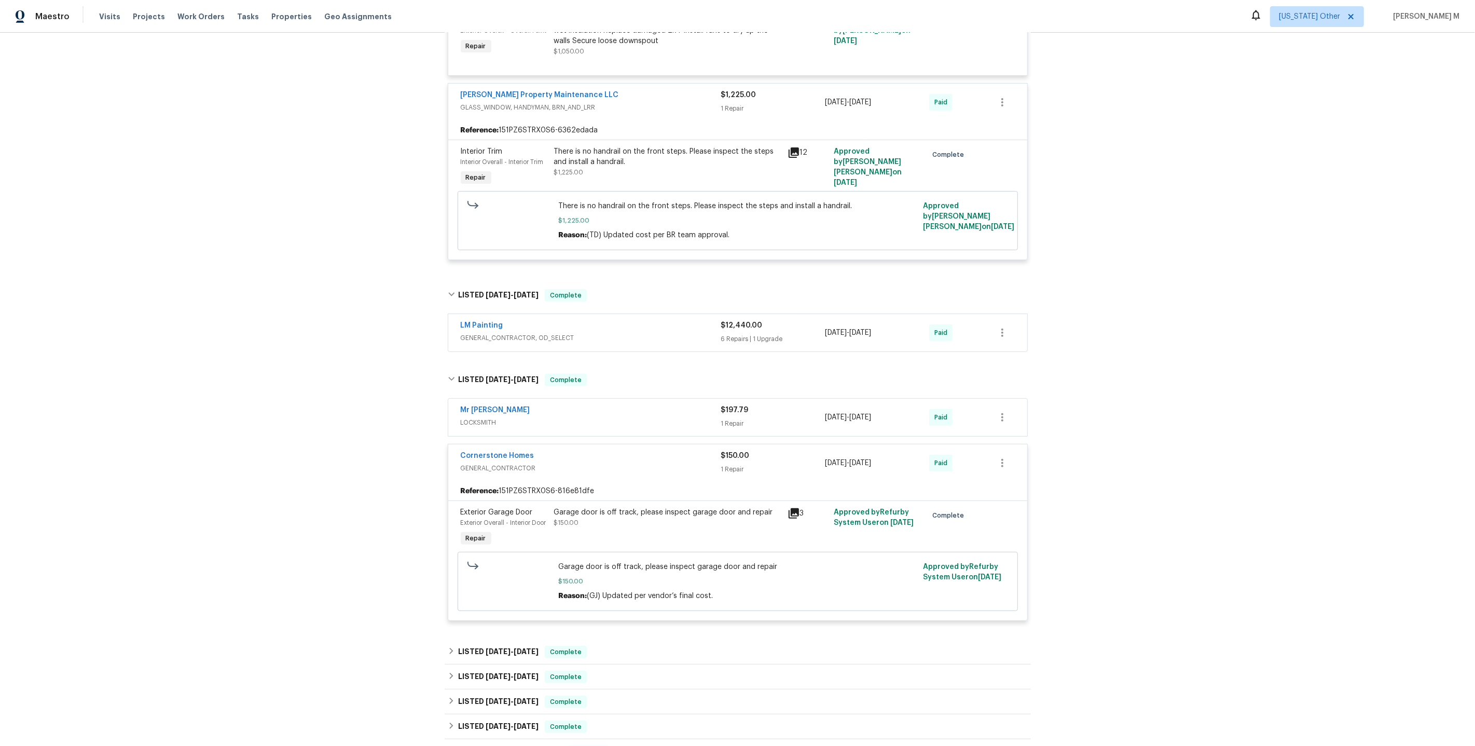
click at [481, 417] on span "LOCKSMITH" at bounding box center [591, 422] width 260 height 10
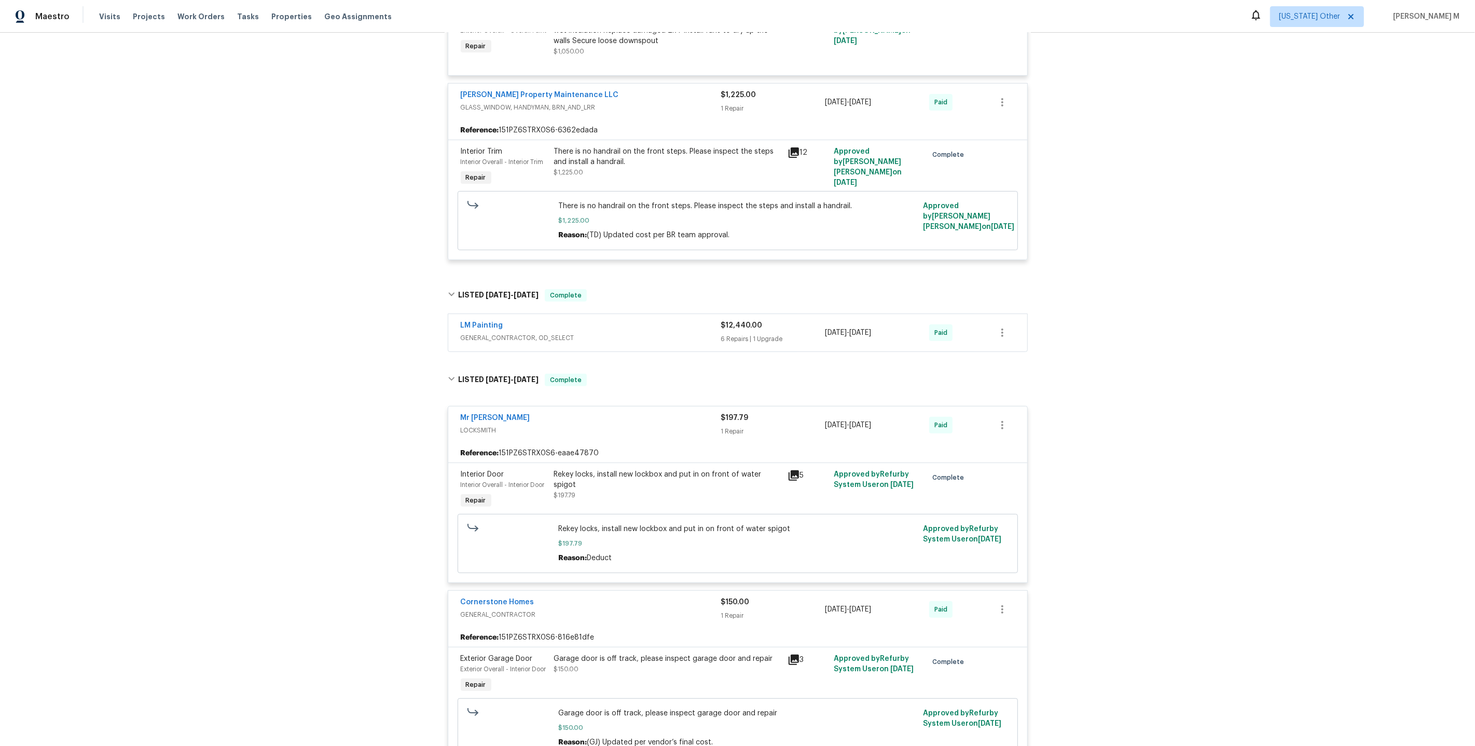
click at [598, 476] on div "Rekey locks, install new lockbox and put in on front of water spigot $197.79" at bounding box center [667, 490] width 233 height 48
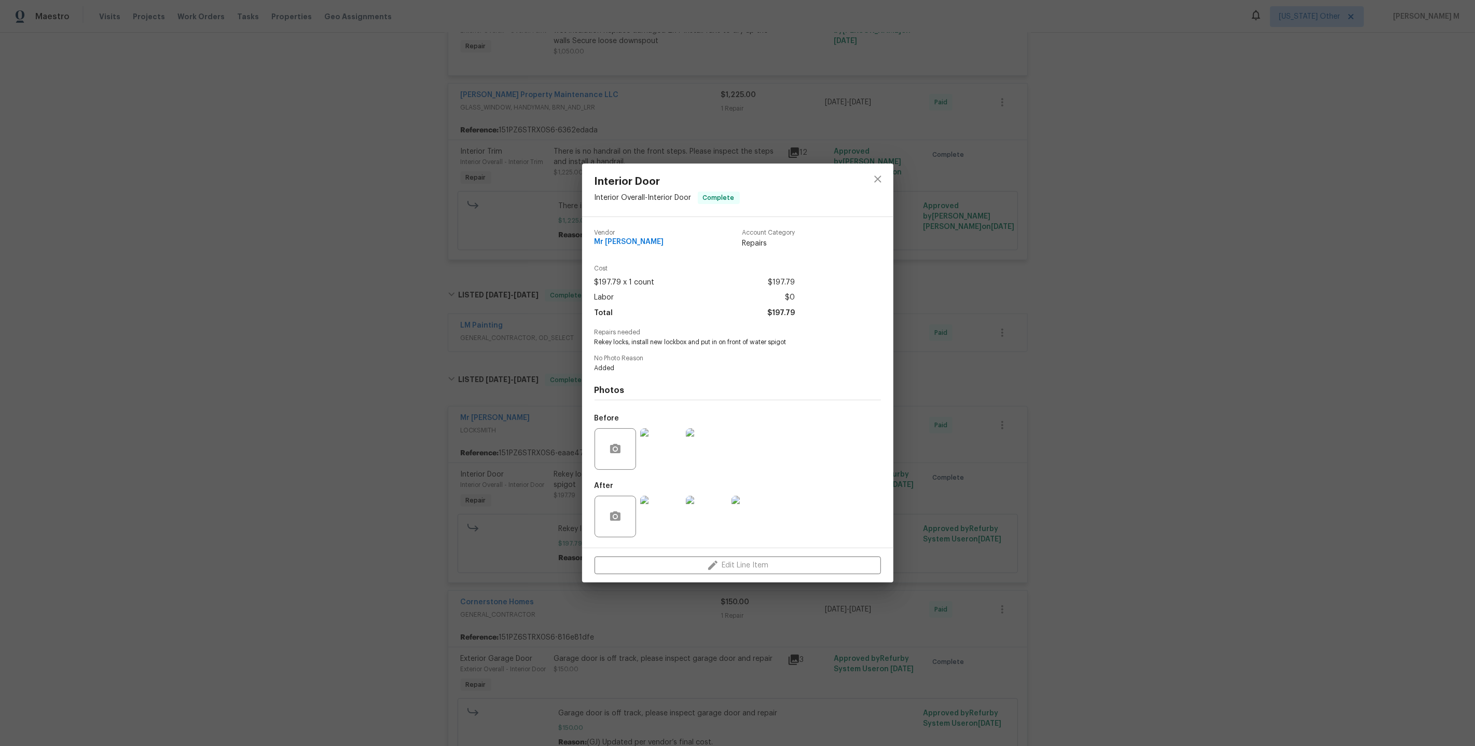
click at [714, 521] on img at bounding box center [707, 516] width 42 height 42
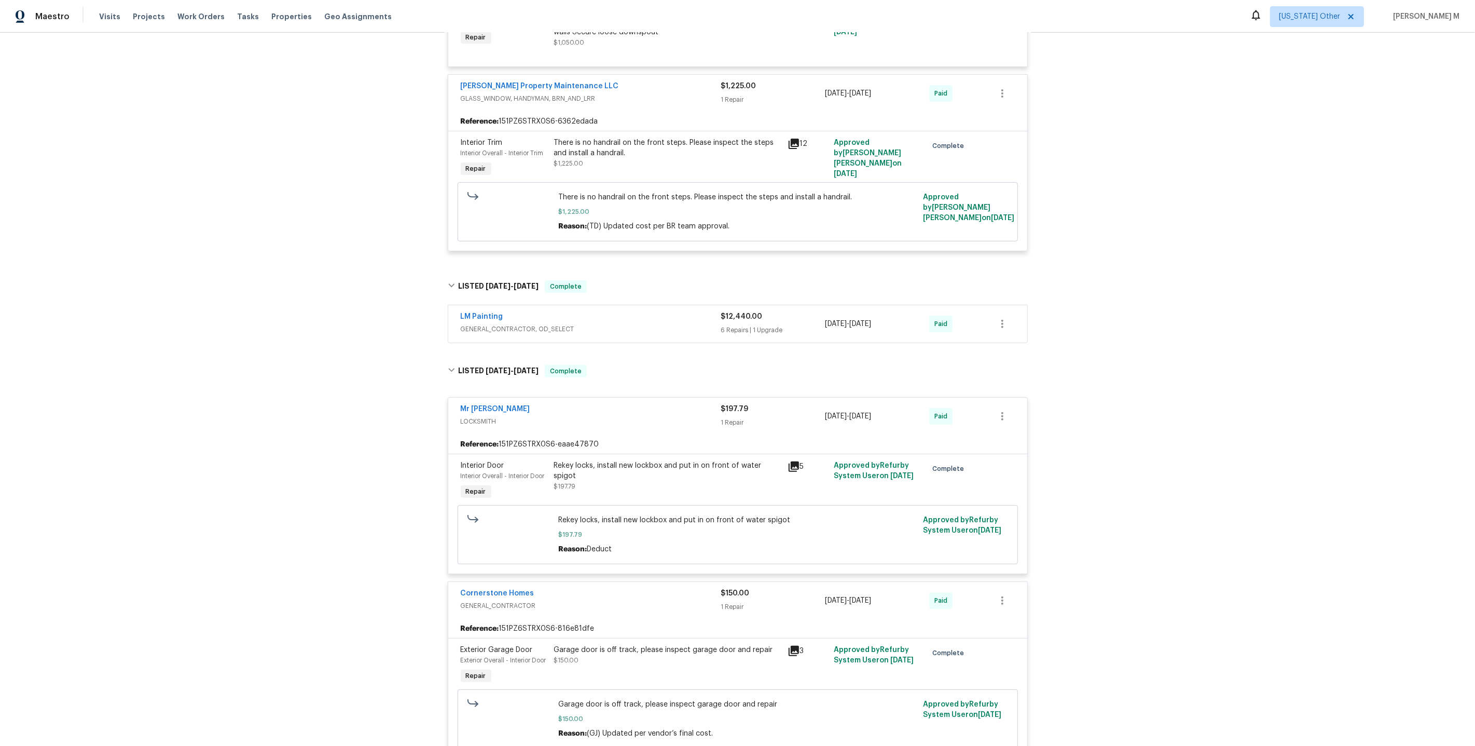
scroll to position [299, 0]
click at [629, 468] on div "Rekey locks, install new lockbox and put in on front of water spigot $197.79" at bounding box center [667, 478] width 233 height 48
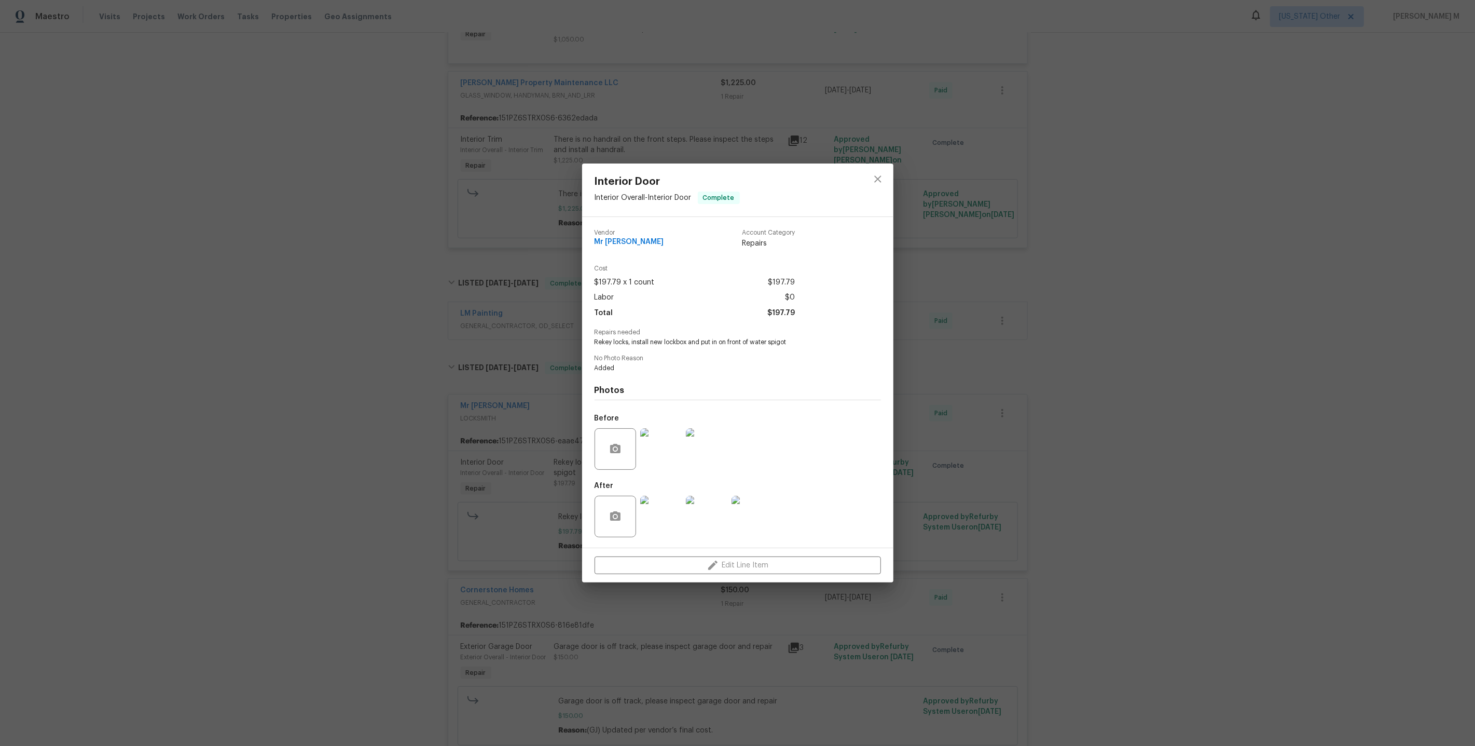
click at [921, 434] on div "Interior Door Interior Overall - Interior Door Complete Vendor Mr Rekey Locksmi…" at bounding box center [737, 373] width 1475 height 746
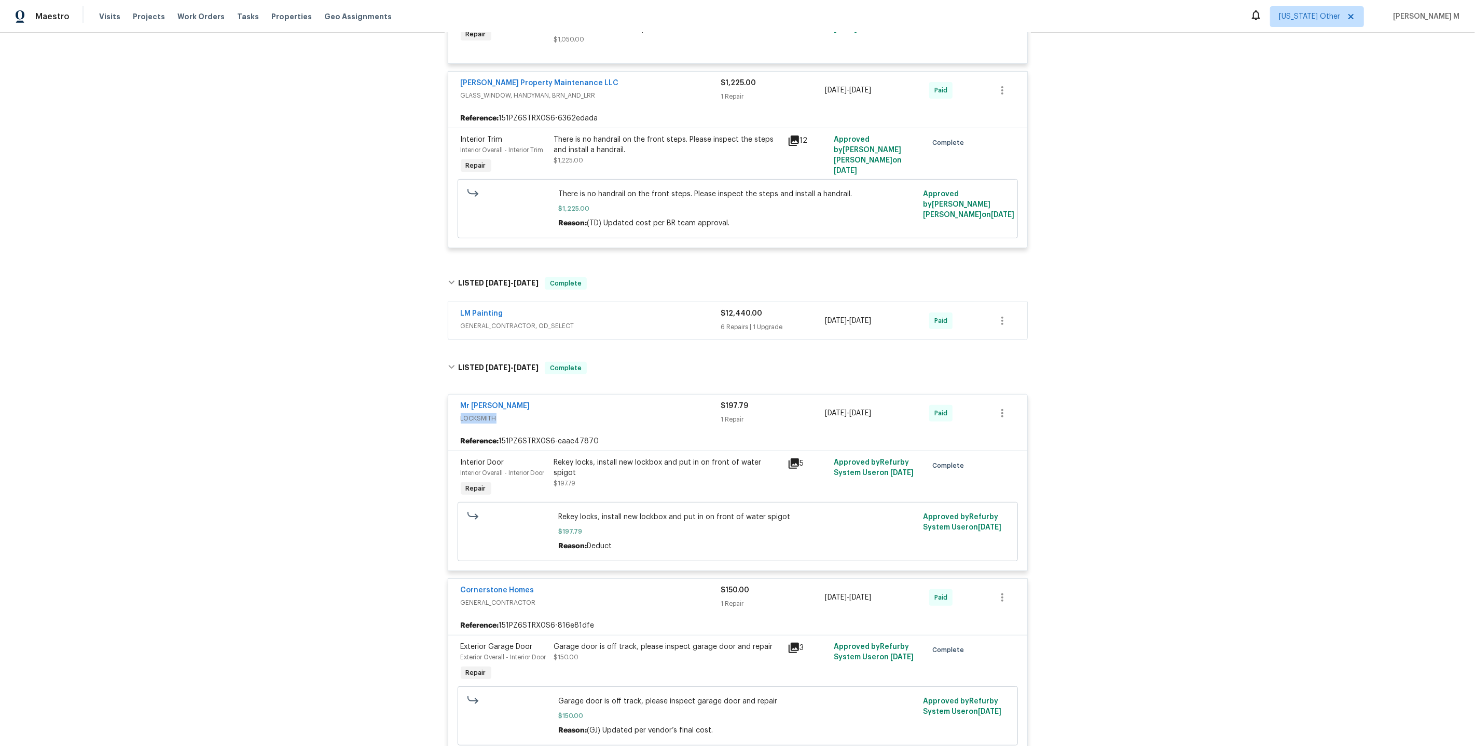
drag, startPoint x: 503, startPoint y: 405, endPoint x: 433, endPoint y: 404, distance: 69.5
click at [433, 404] on div "Back to all projects 1376 Cornwall Rd, Decatur, GA 30032 4 Beds | 2 Baths | Tot…" at bounding box center [737, 389] width 1475 height 713
copy span "LOCKSMITH"
click at [354, 415] on div "Back to all projects 1376 Cornwall Rd, Decatur, GA 30032 4 Beds | 2 Baths | Tot…" at bounding box center [737, 389] width 1475 height 713
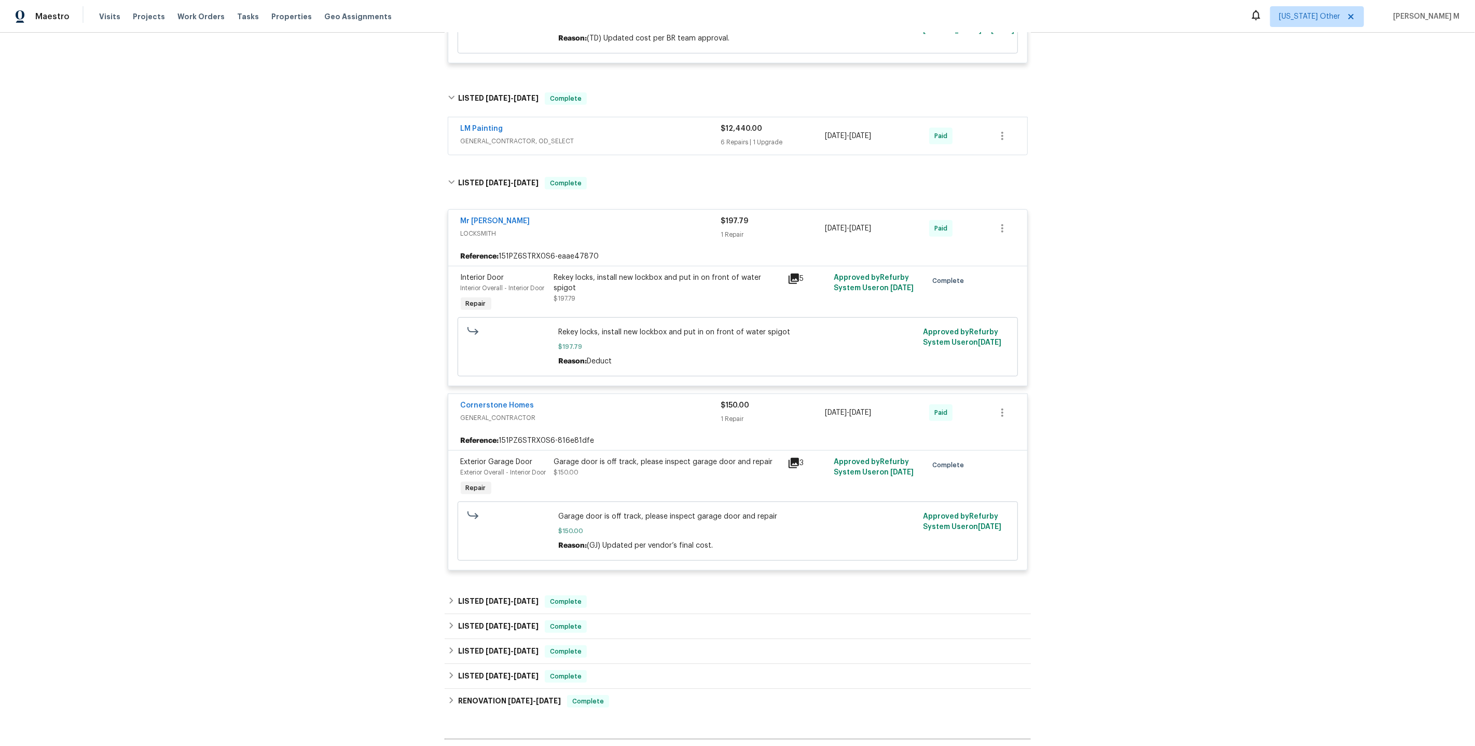
scroll to position [581, 0]
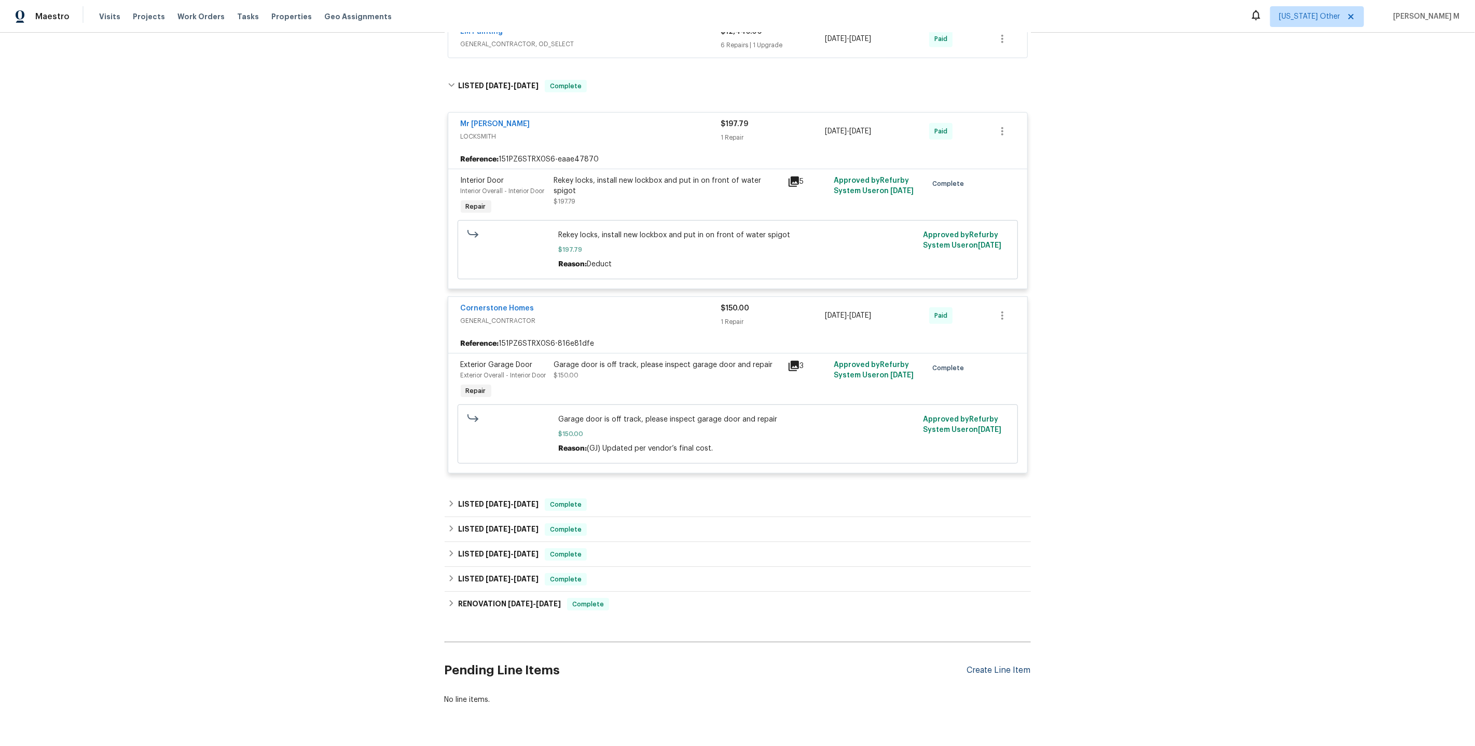
click at [995, 665] on div "Create Line Item" at bounding box center [999, 670] width 64 height 10
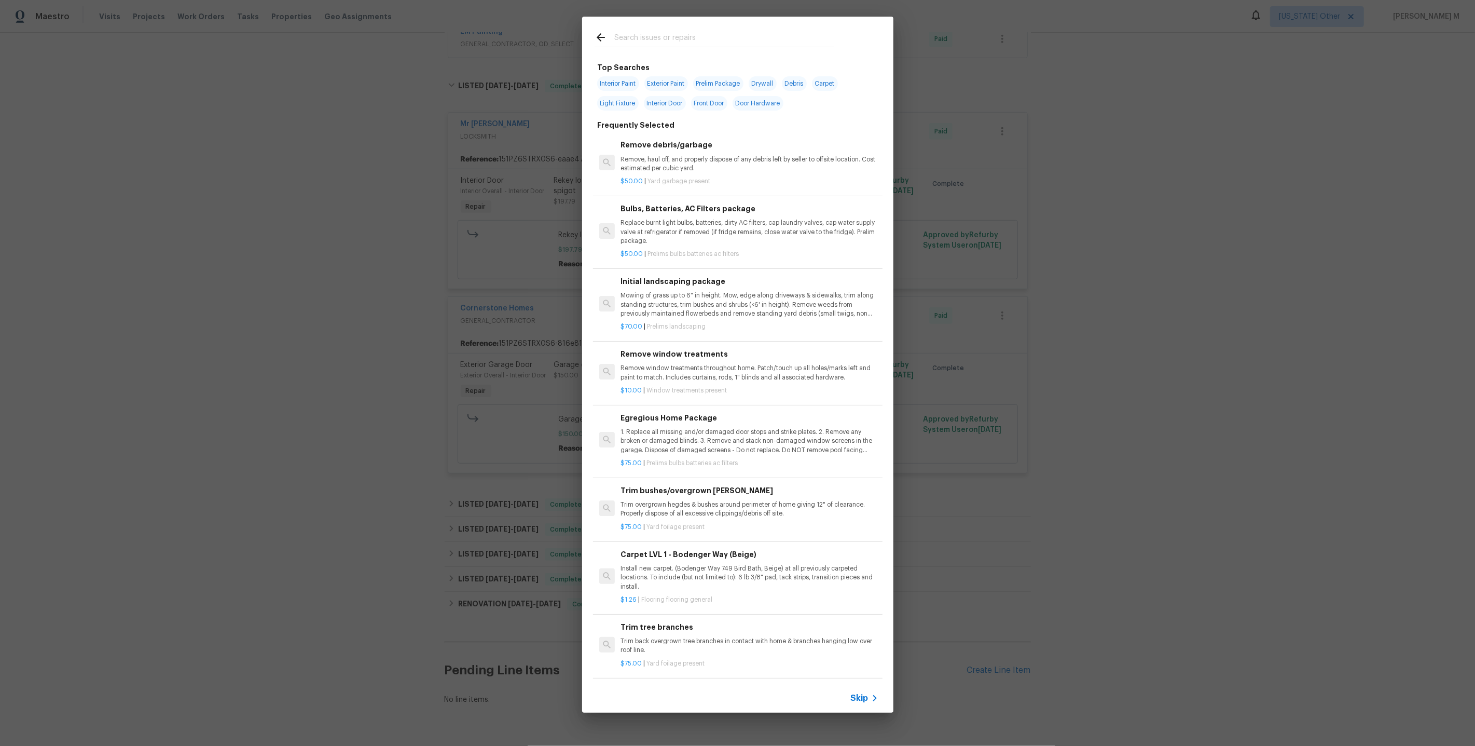
click at [866, 697] on span "Skip" at bounding box center [860, 698] width 18 height 10
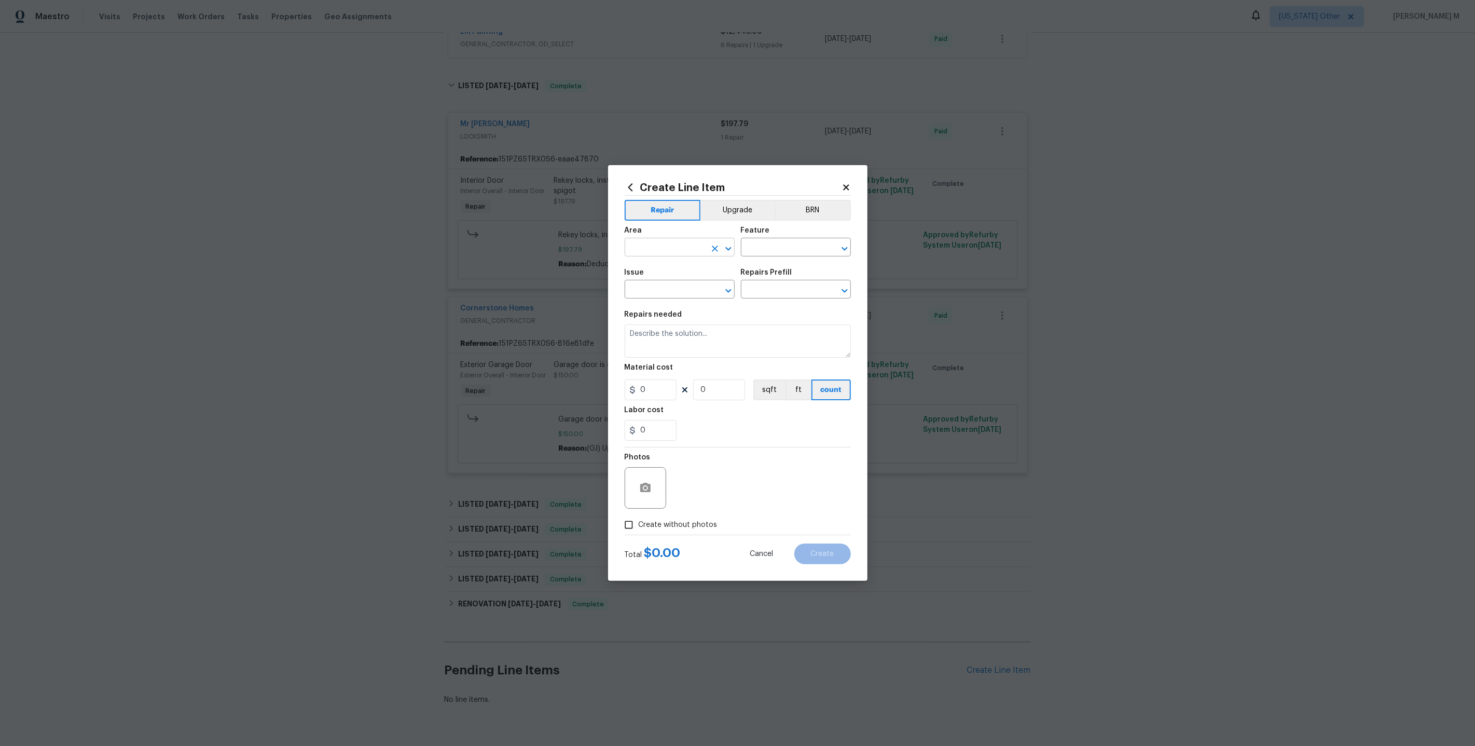
click at [679, 250] on input "text" at bounding box center [665, 248] width 81 height 16
type input "Key"
click at [658, 279] on li "Lockbox" at bounding box center [679, 275] width 111 height 17
type input "Lockbox"
click at [771, 256] on input "text" at bounding box center [781, 248] width 81 height 16
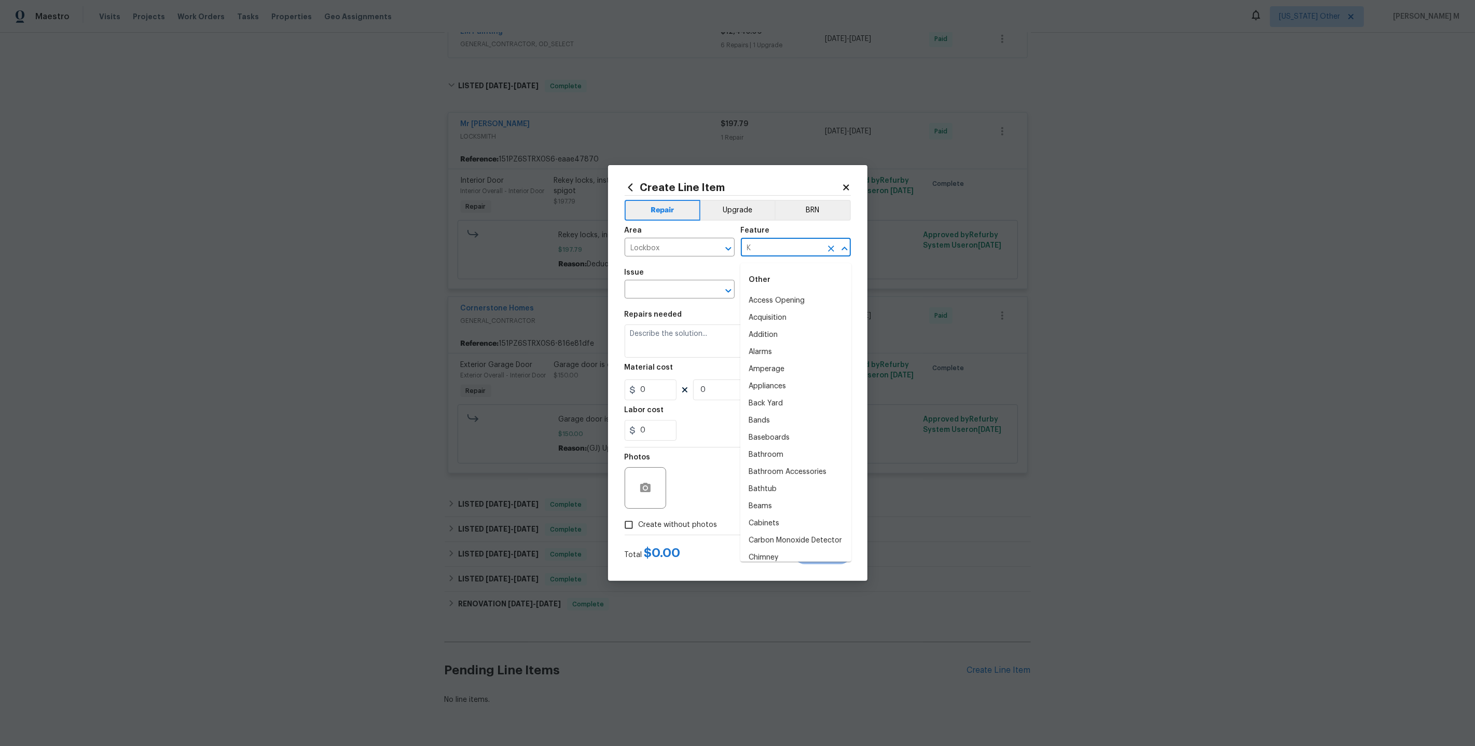
type input "Ke"
type input "Loc"
click at [795, 294] on li "Front Door" at bounding box center [795, 300] width 111 height 17
type input "Front Door"
click at [654, 293] on input "text" at bounding box center [665, 290] width 81 height 16
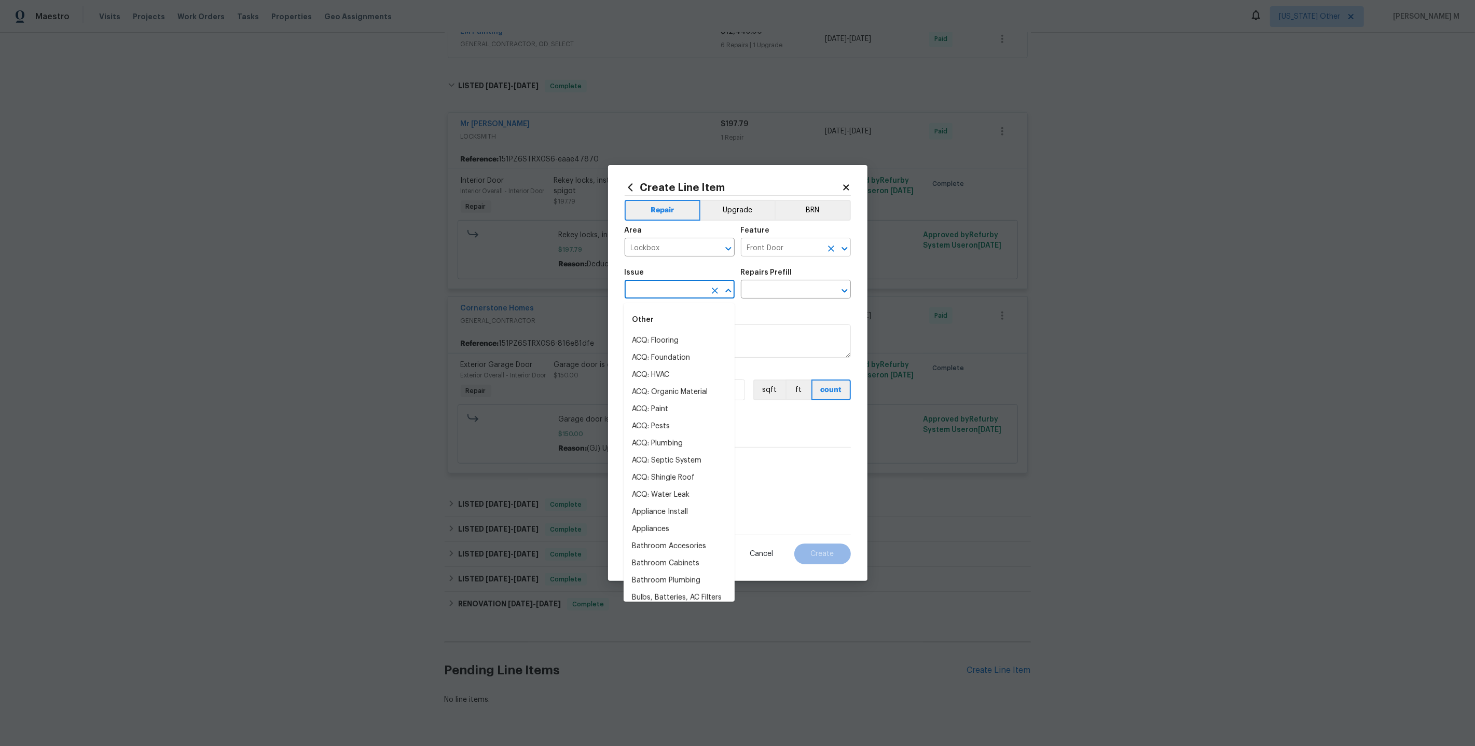
click at [793, 246] on input "Front Door" at bounding box center [781, 248] width 81 height 16
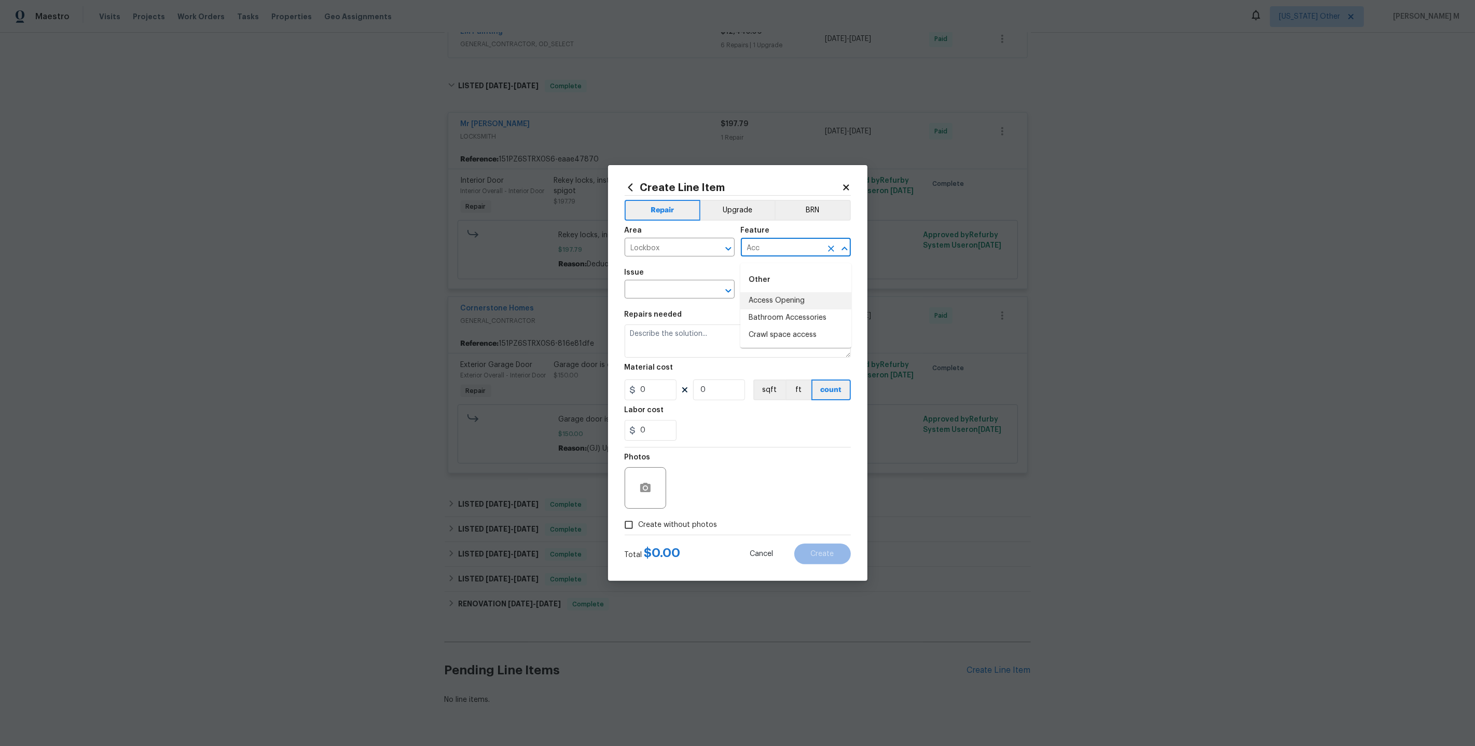
click at [793, 296] on li "Access Opening" at bounding box center [795, 300] width 111 height 17
type input "Access Opening"
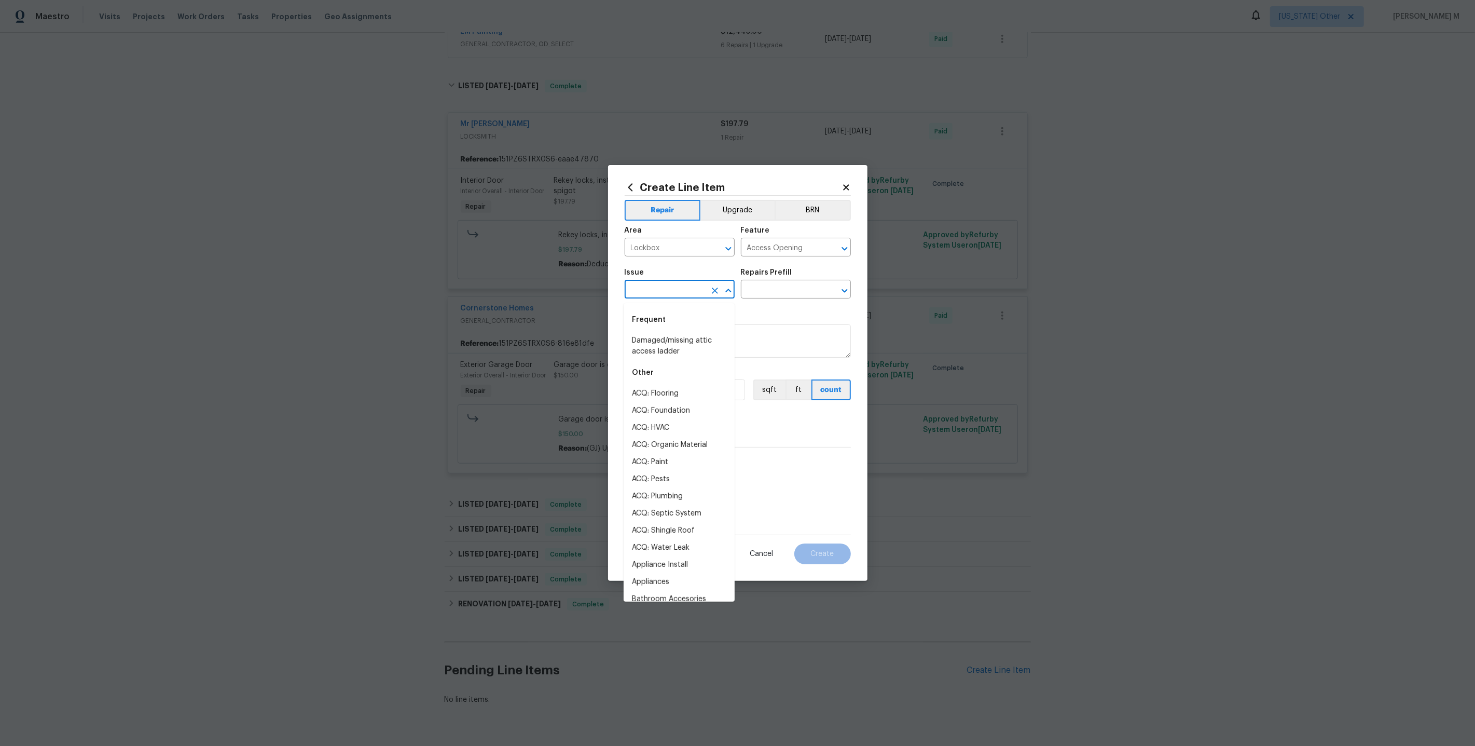
click at [676, 292] on input "text" at bounding box center [665, 290] width 81 height 16
type input "Loc"
type input "Acc"
type input "Entr"
type input "Acc"
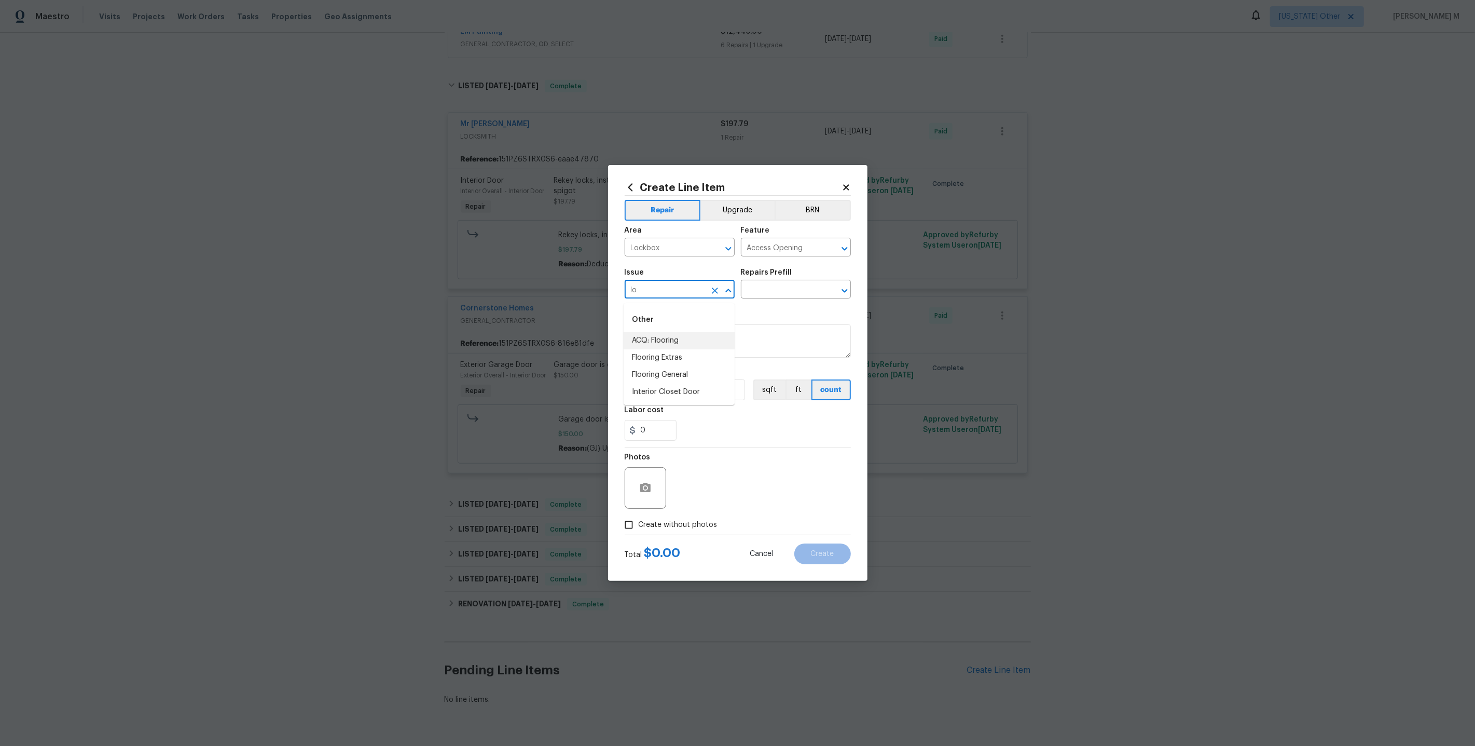
type input "loc"
click at [674, 361] on li "Exterior Door Hardware" at bounding box center [679, 357] width 111 height 17
type input "Exterior Door Hardware"
click at [768, 297] on input "text" at bounding box center [781, 290] width 81 height 16
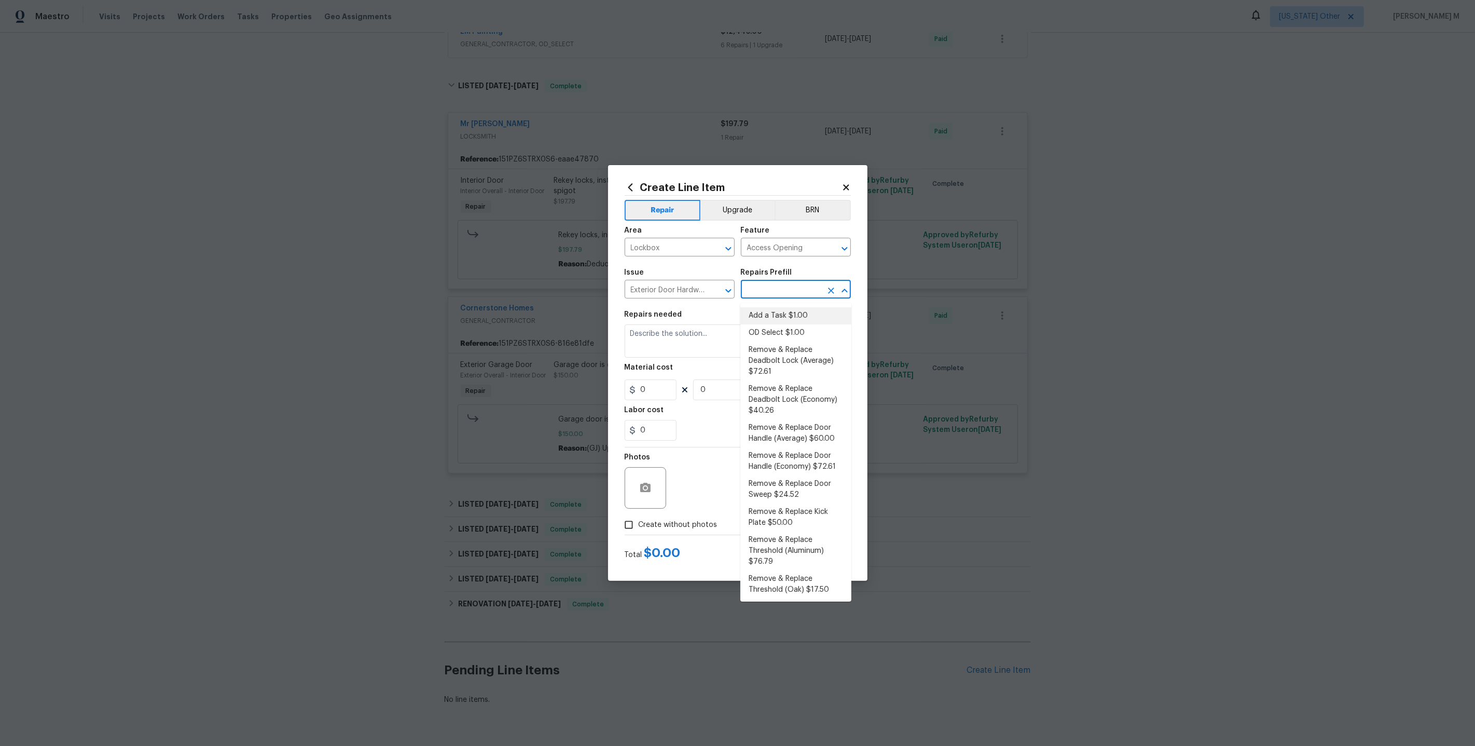
click at [768, 307] on li "Add a Task $1.00" at bounding box center [795, 315] width 111 height 17
type input "Interior Door"
type input "Add a Task $1.00"
type textarea "HPM to detail"
type input "1"
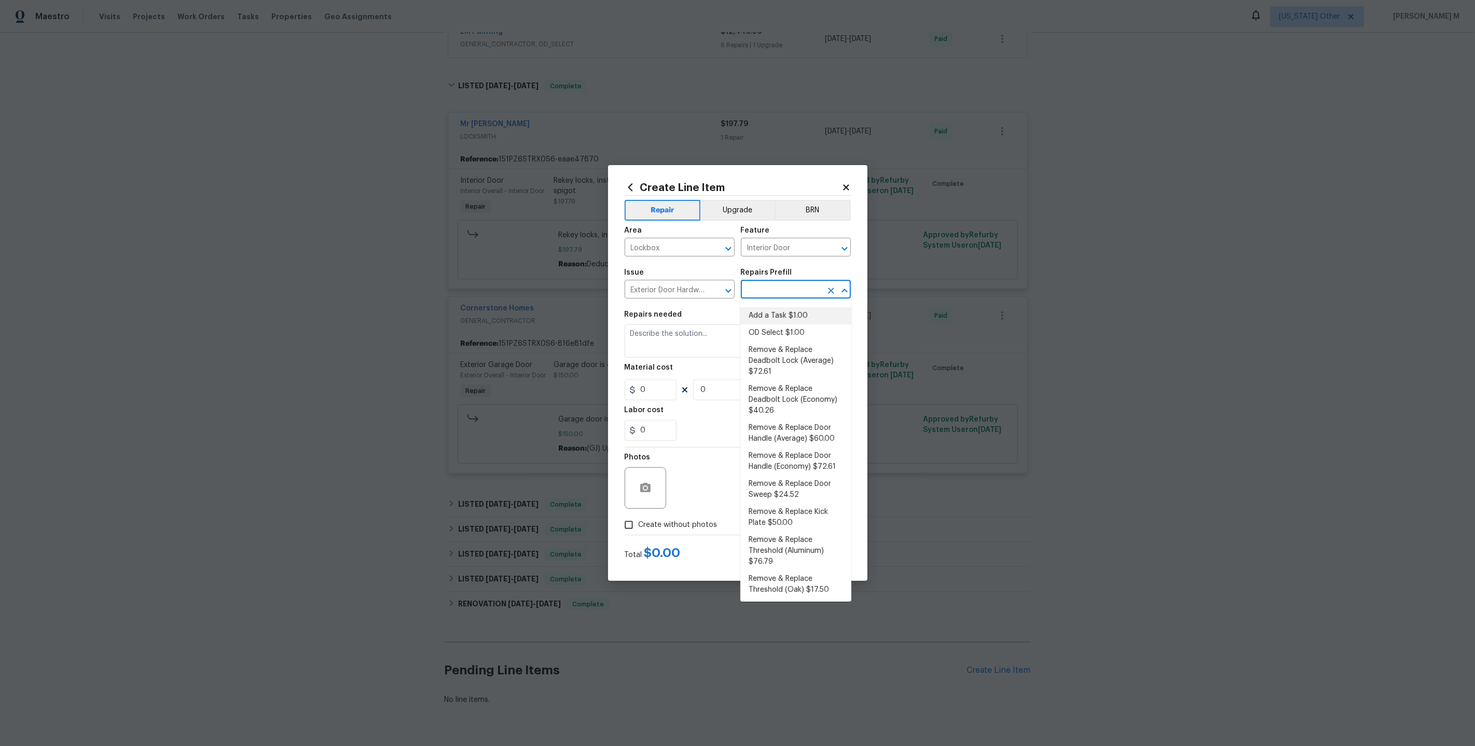
type input "1"
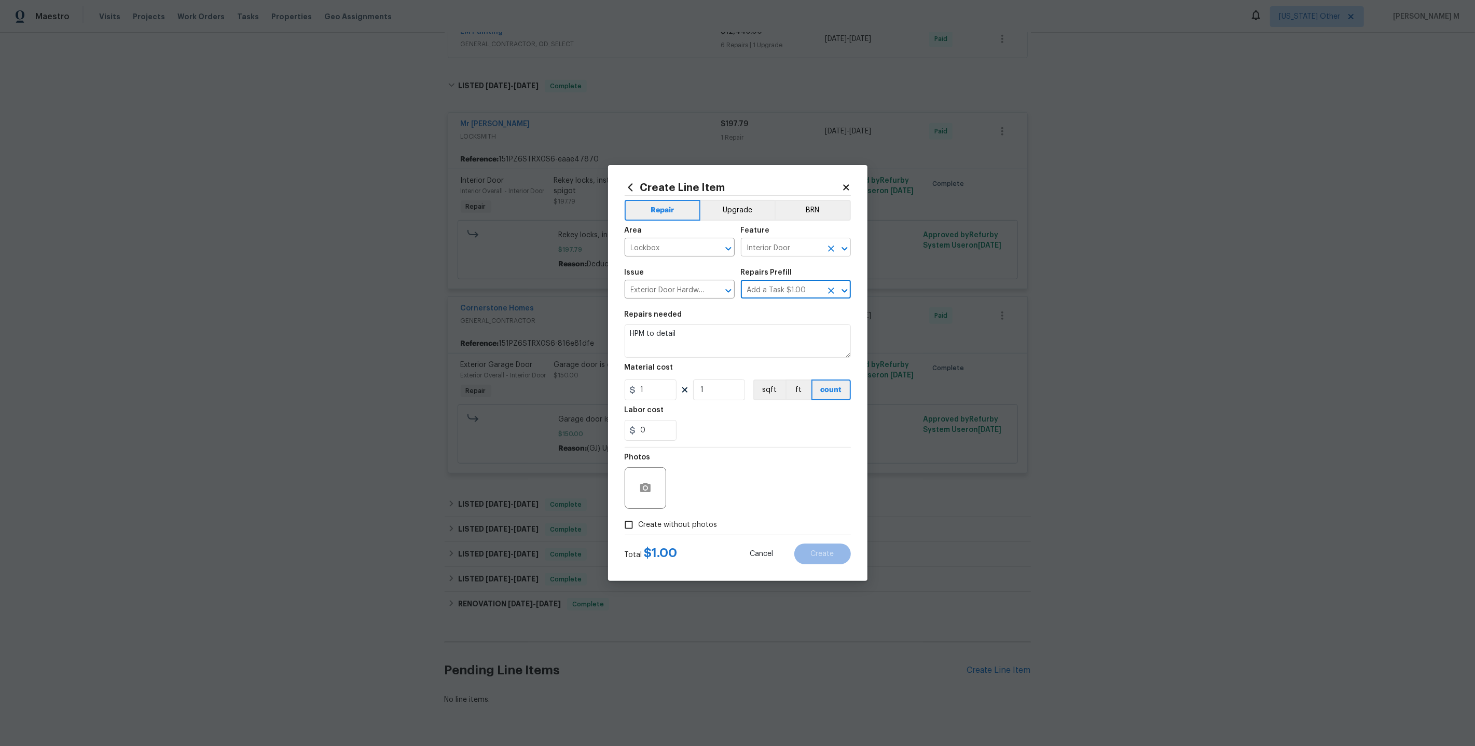
click at [775, 247] on input "Interior Door" at bounding box center [781, 248] width 81 height 16
click at [779, 301] on li "Access Opening" at bounding box center [795, 300] width 111 height 17
type input "Access Opening"
click at [660, 254] on input "Lockbox" at bounding box center [665, 248] width 81 height 16
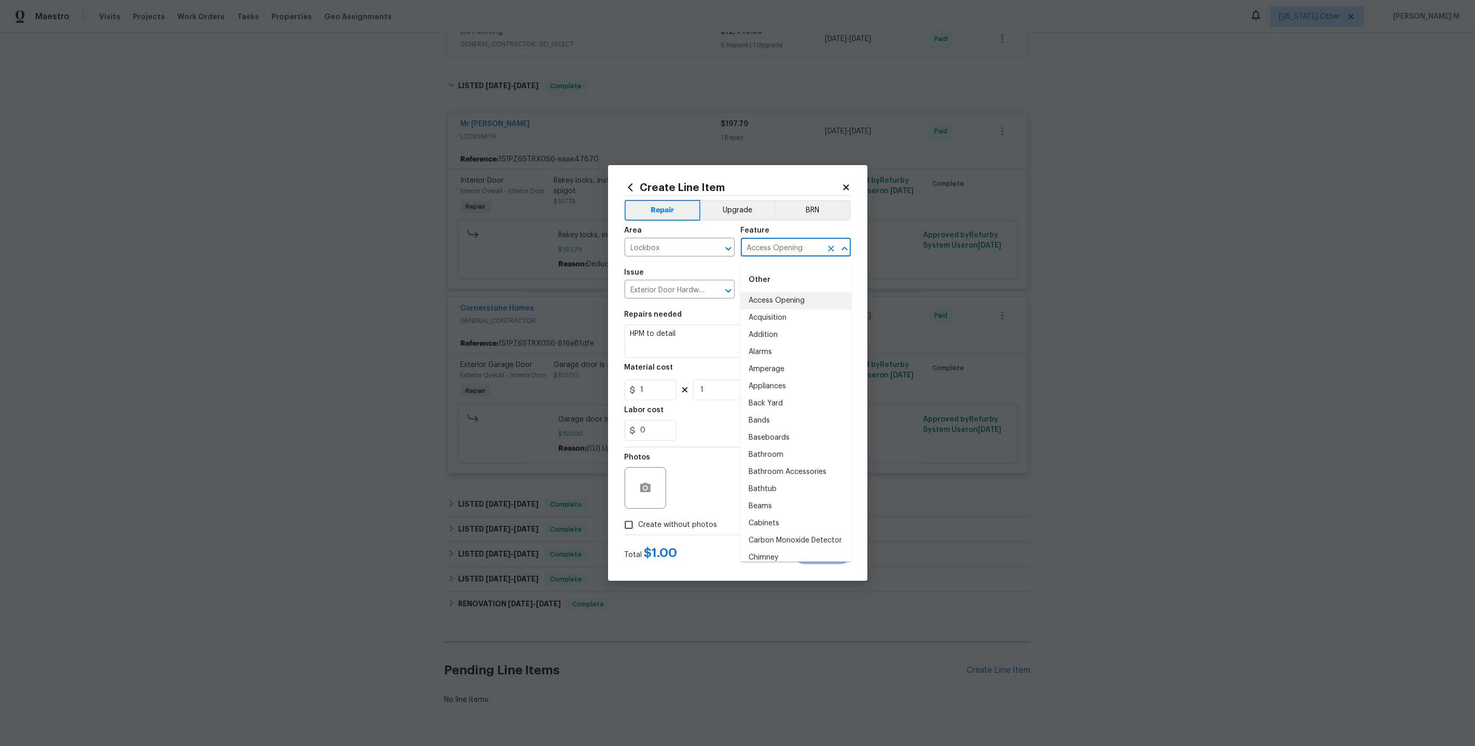
click at [764, 247] on input "Access Opening" at bounding box center [781, 248] width 81 height 16
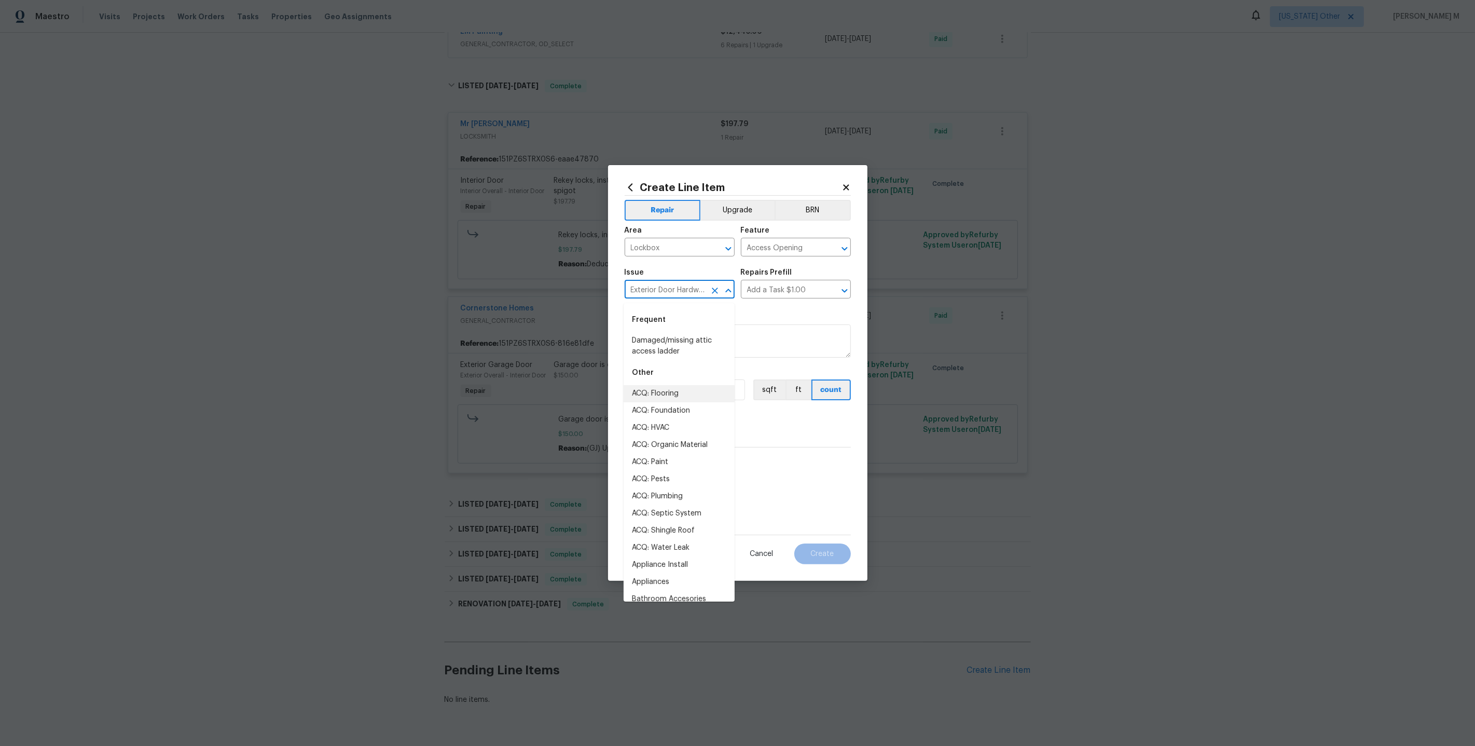
click at [682, 287] on input "Exterior Door Hardware" at bounding box center [665, 290] width 81 height 16
click at [769, 293] on input "Add a Task $1.00" at bounding box center [781, 290] width 81 height 16
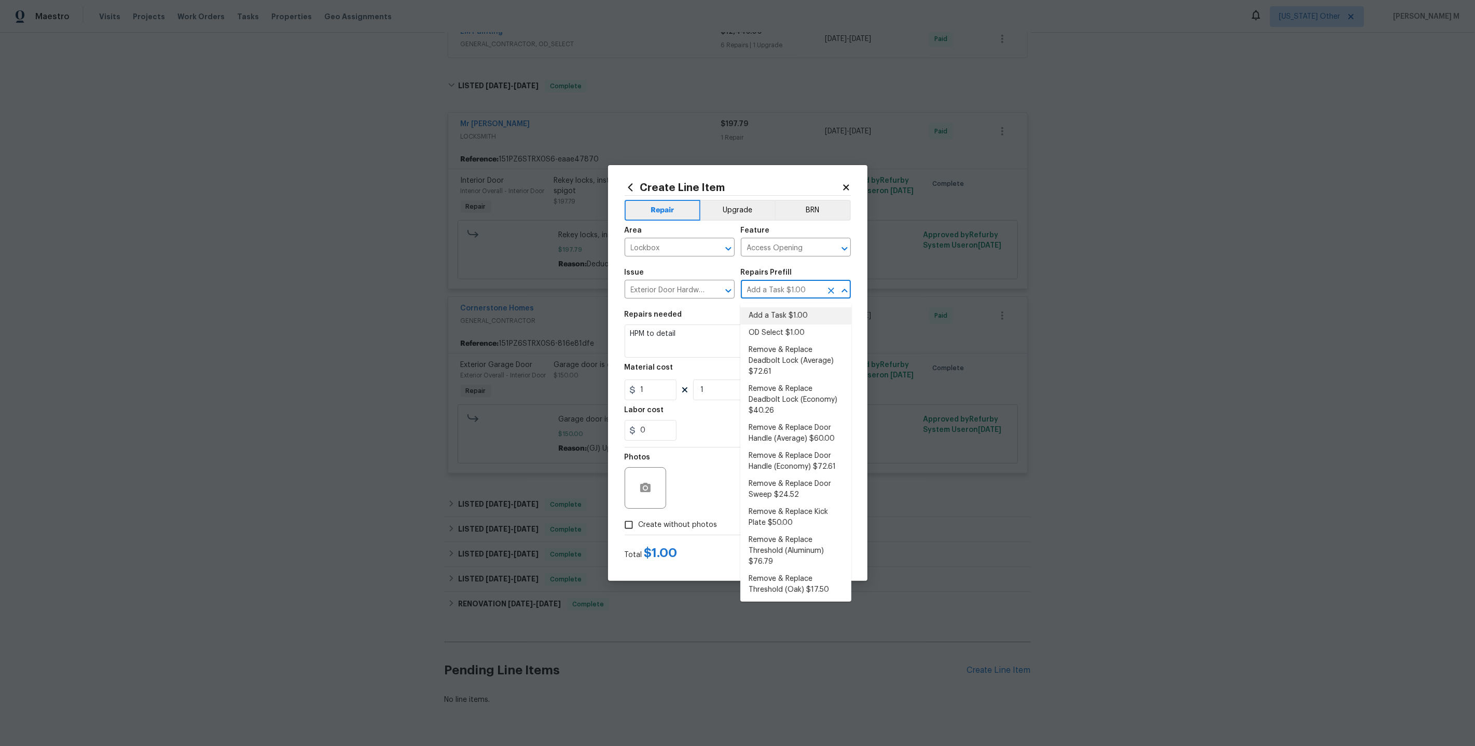
click at [769, 293] on input "Add a Task $1.00" at bounding box center [781, 290] width 81 height 16
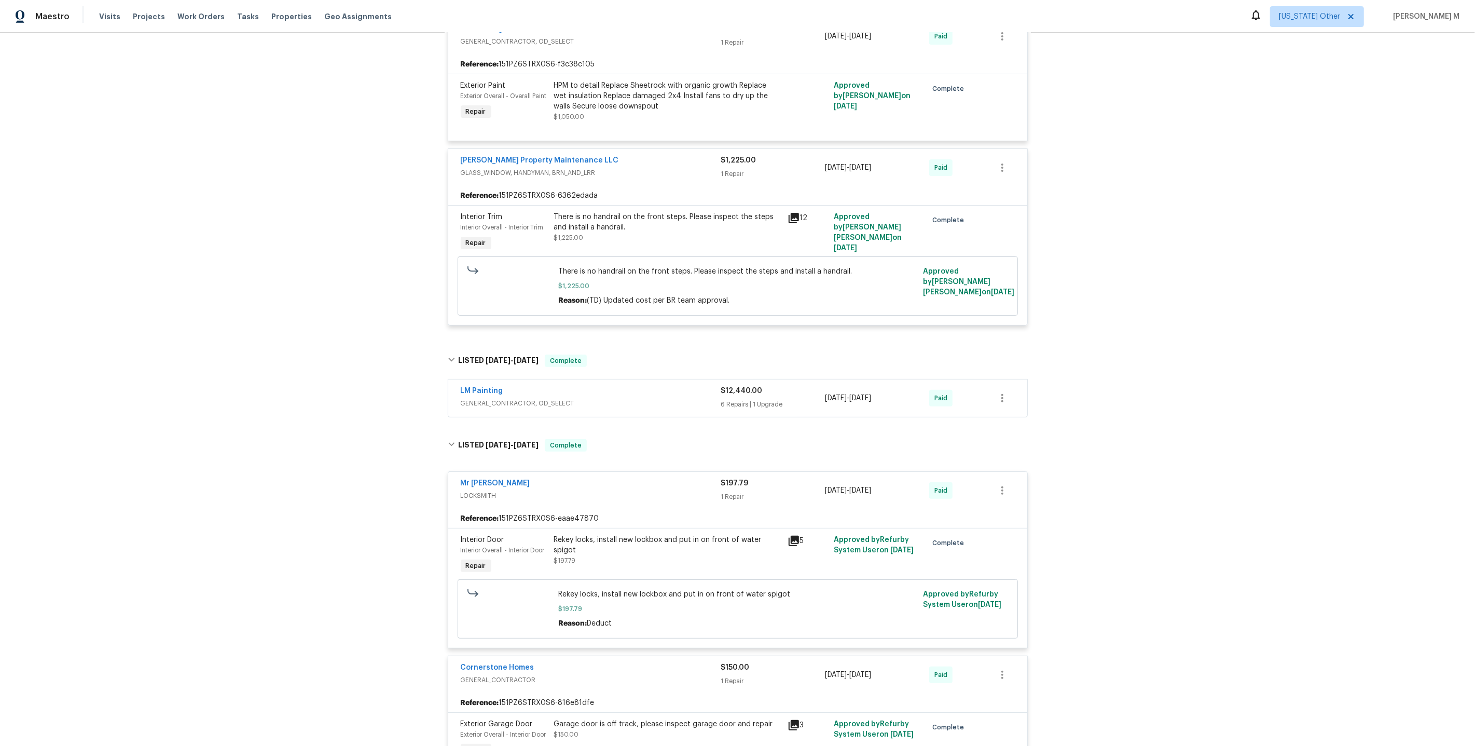
scroll to position [0, 0]
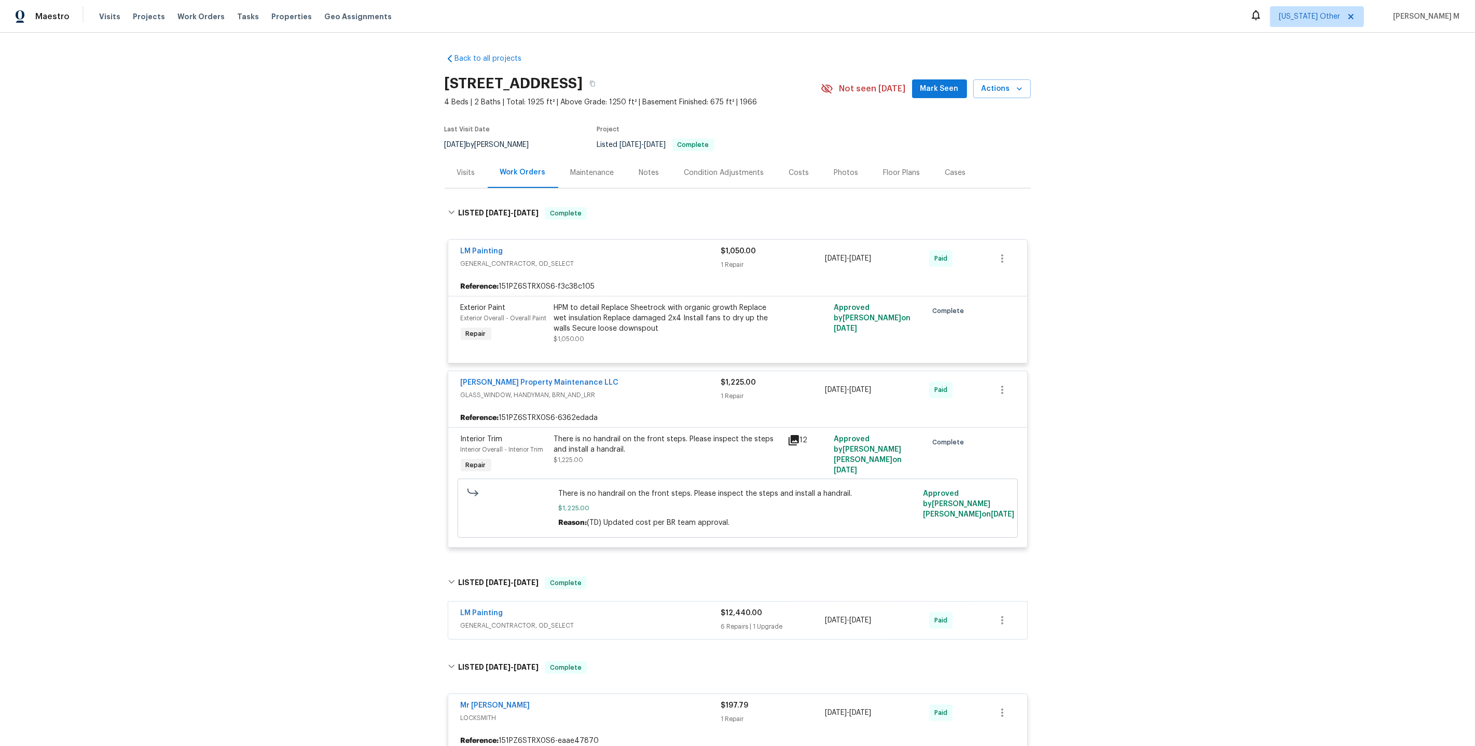
click at [417, 308] on div "Back to all projects 1376 Cornwall Rd, Decatur, GA 30032 4 Beds | 2 Baths | Tot…" at bounding box center [737, 389] width 1475 height 713
